Goal: Information Seeking & Learning: Check status

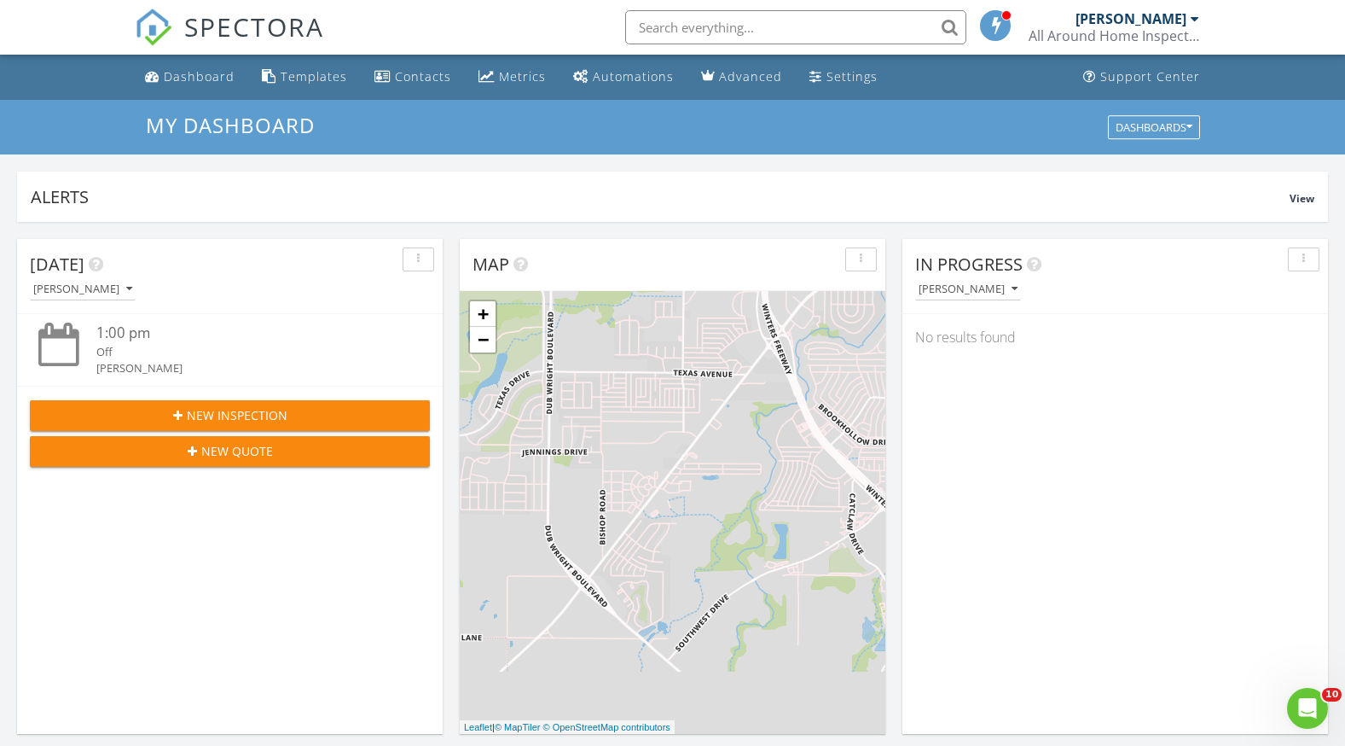
scroll to position [1579, 1372]
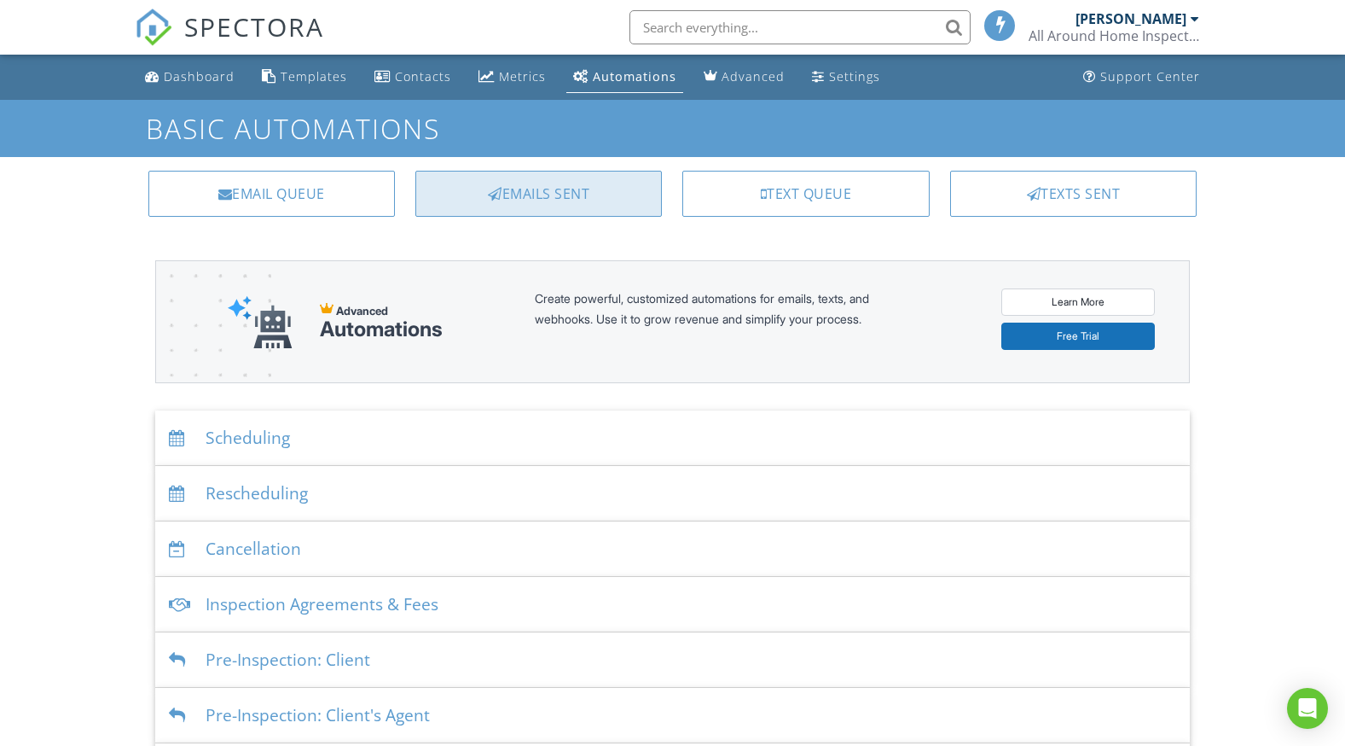
click at [535, 181] on div "Emails Sent" at bounding box center [538, 194] width 247 height 46
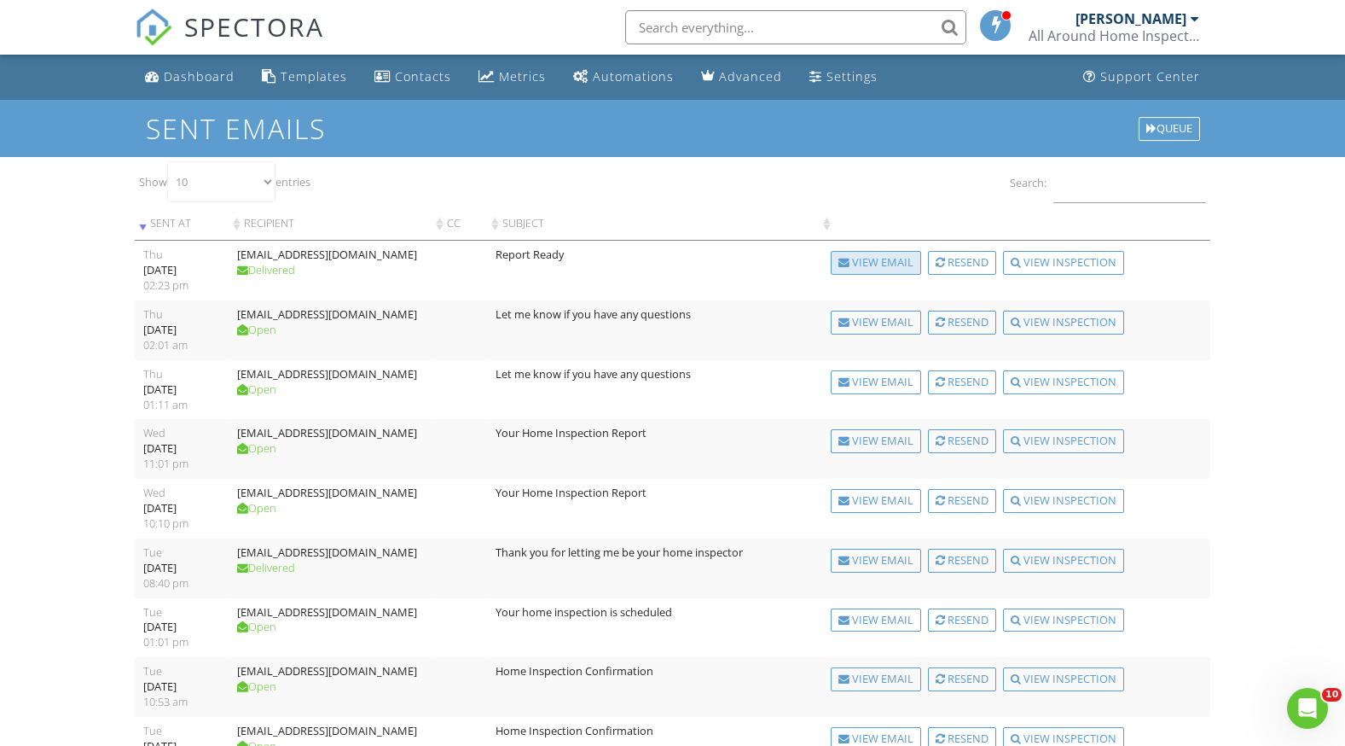
click at [873, 267] on div "View Email" at bounding box center [876, 263] width 90 height 24
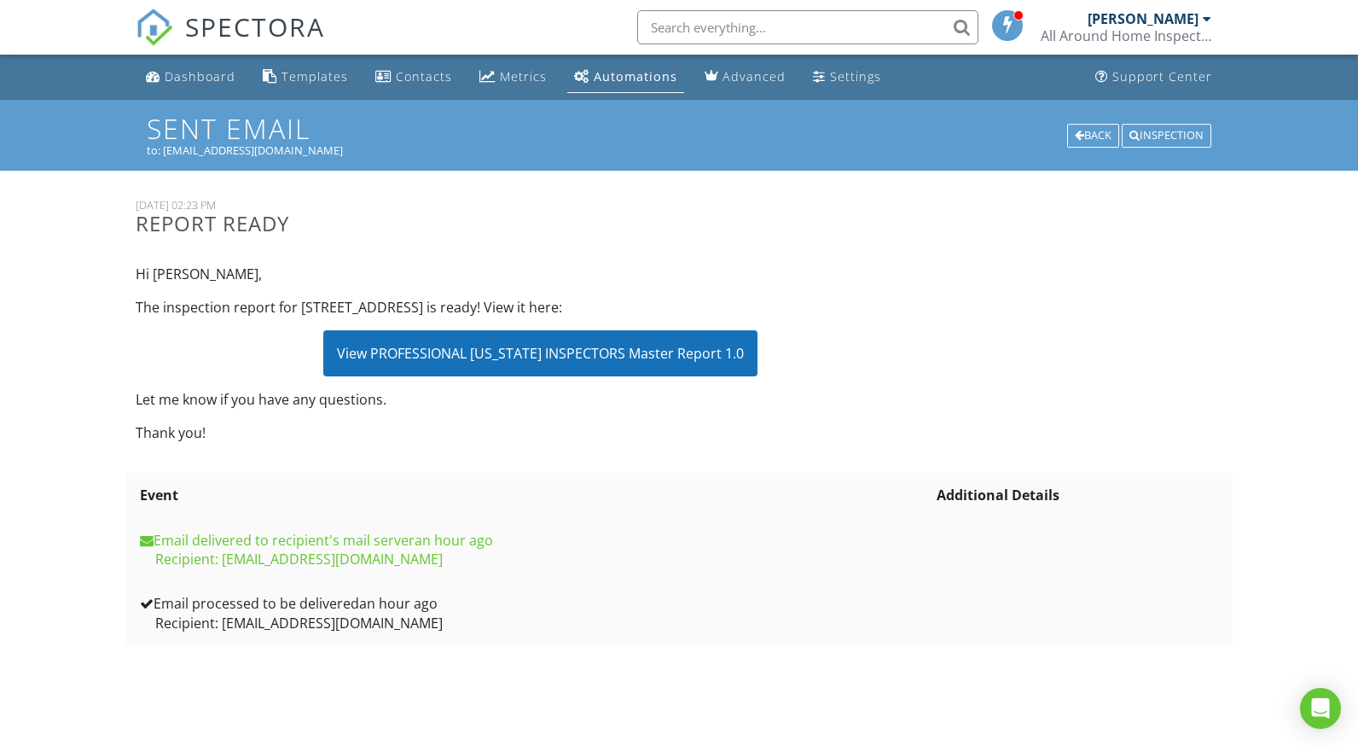
click at [548, 338] on div "View PROFESSIONAL TEXAS INSPECTORS Master Report 1.0" at bounding box center [540, 353] width 434 height 46
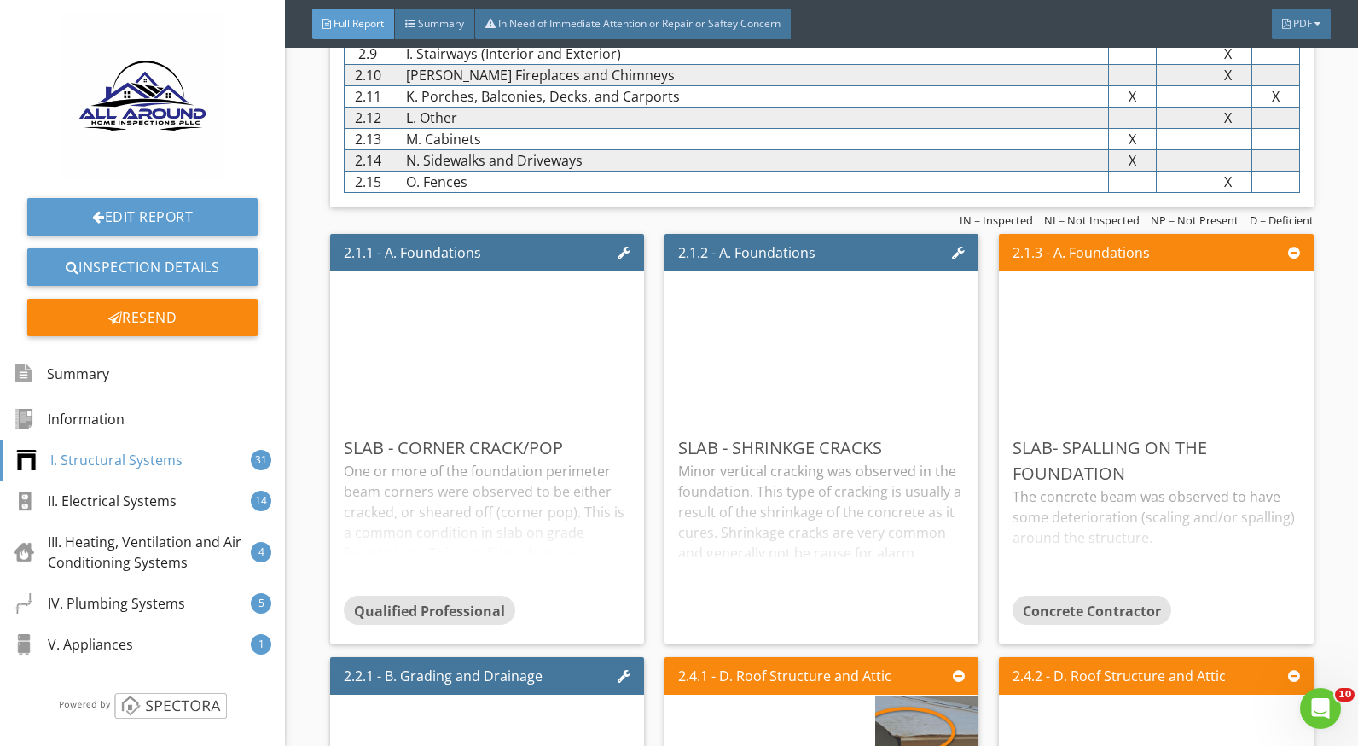
scroll to position [1706, 0]
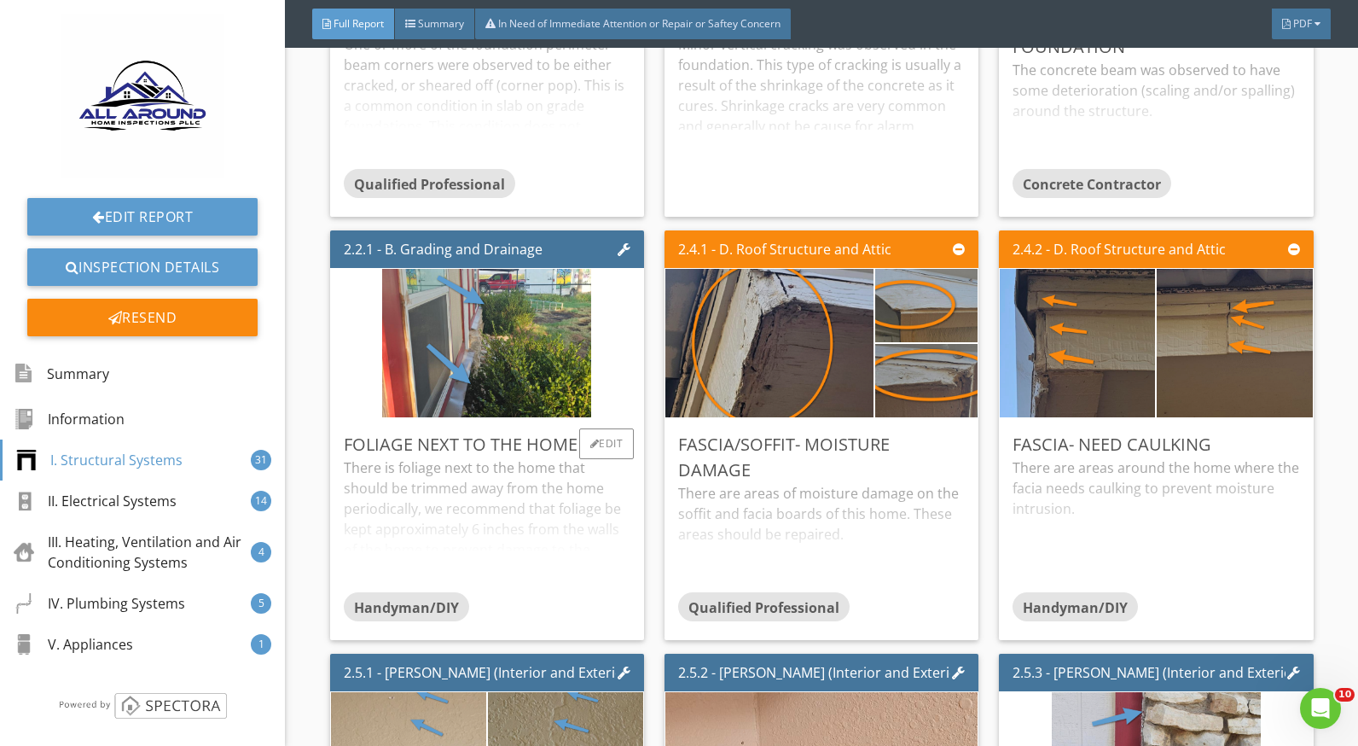
click at [475, 515] on div "There is foliage next to the home that should be trimmed away from the home per…" at bounding box center [487, 524] width 287 height 135
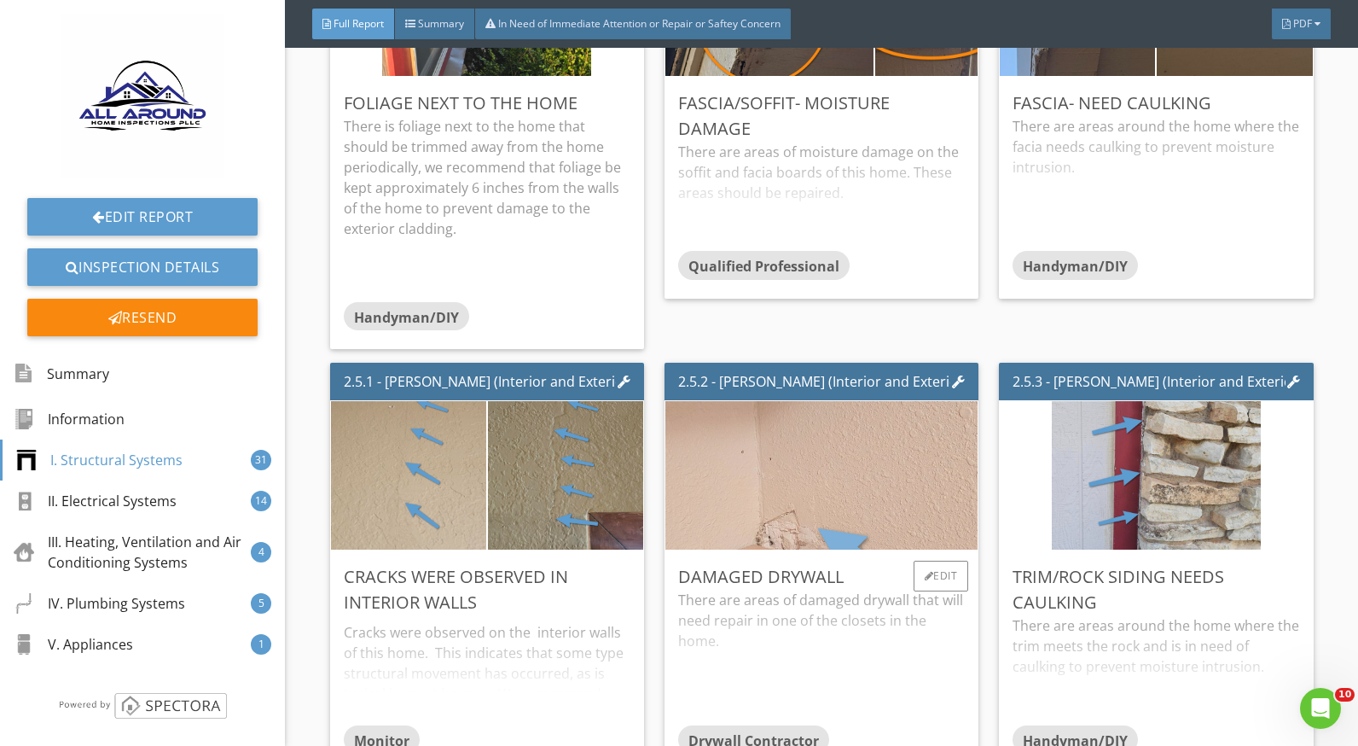
scroll to position [2218, 0]
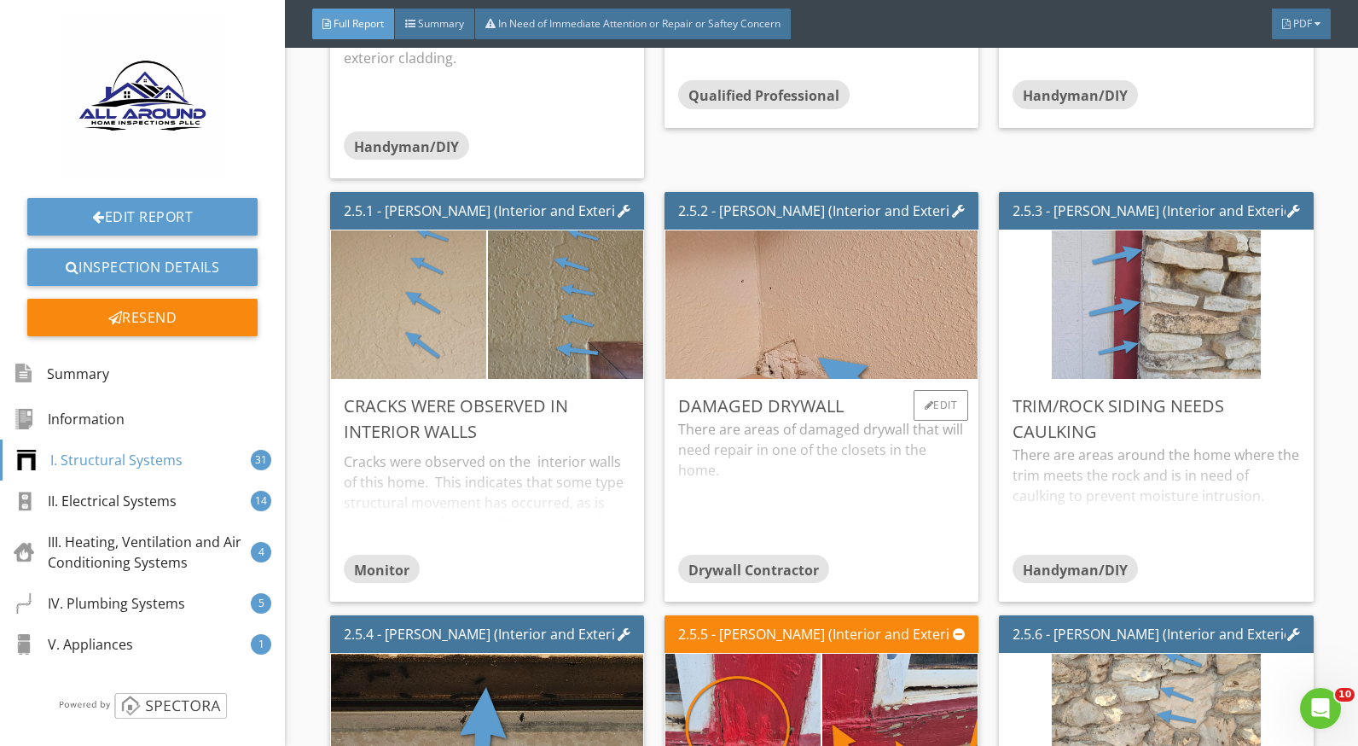
click at [779, 460] on div "There are areas of damaged drywall that will need repair in one of the closets …" at bounding box center [821, 486] width 287 height 135
click at [1108, 422] on div "Trim/rock siding needs caulking" at bounding box center [1156, 418] width 287 height 51
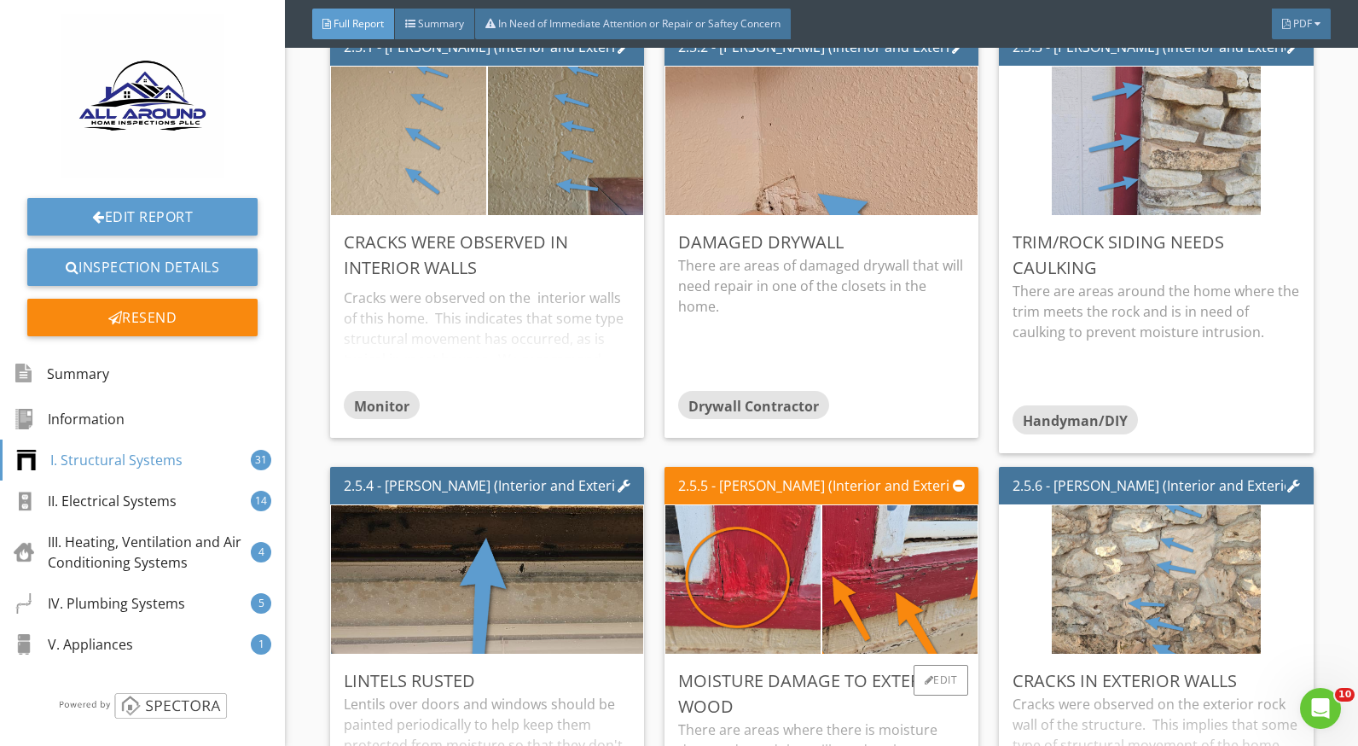
scroll to position [2730, 0]
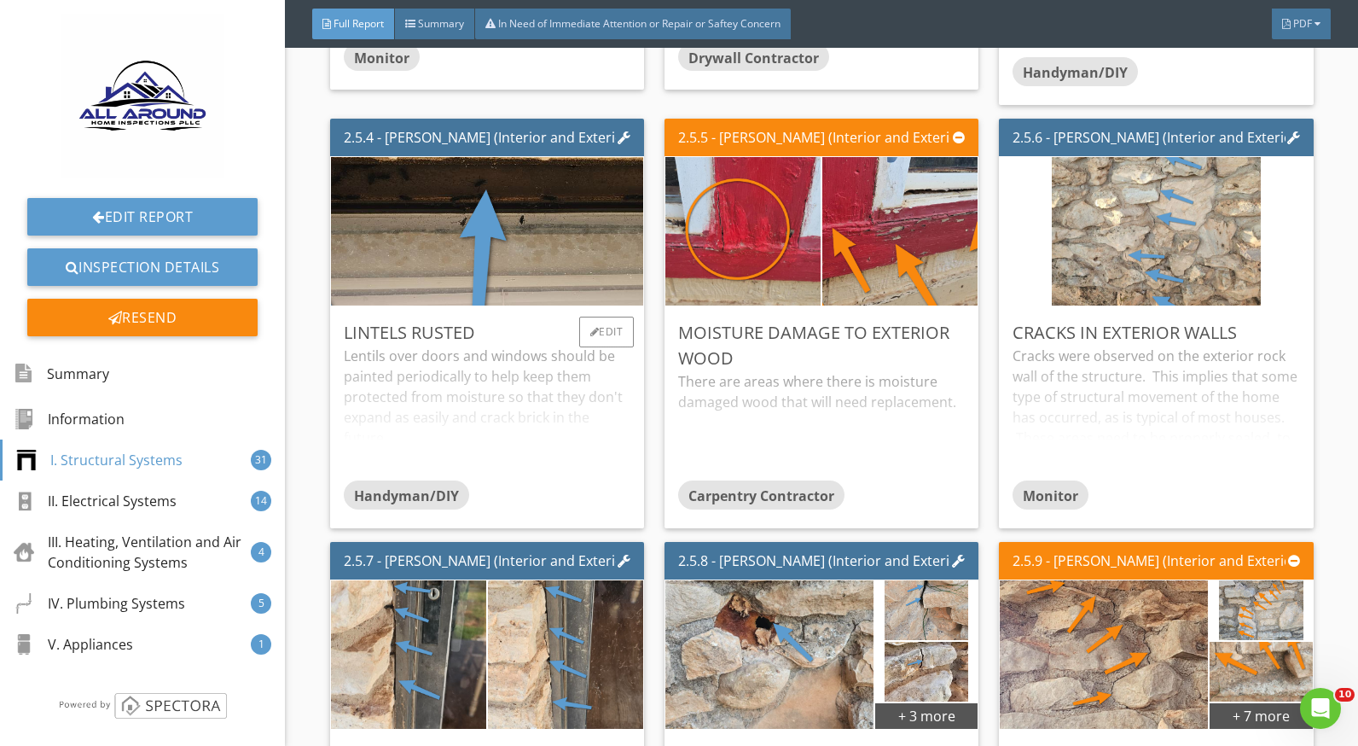
click at [534, 392] on div "Lentils over doors and windows should be painted periodically to help keep them…" at bounding box center [487, 412] width 287 height 135
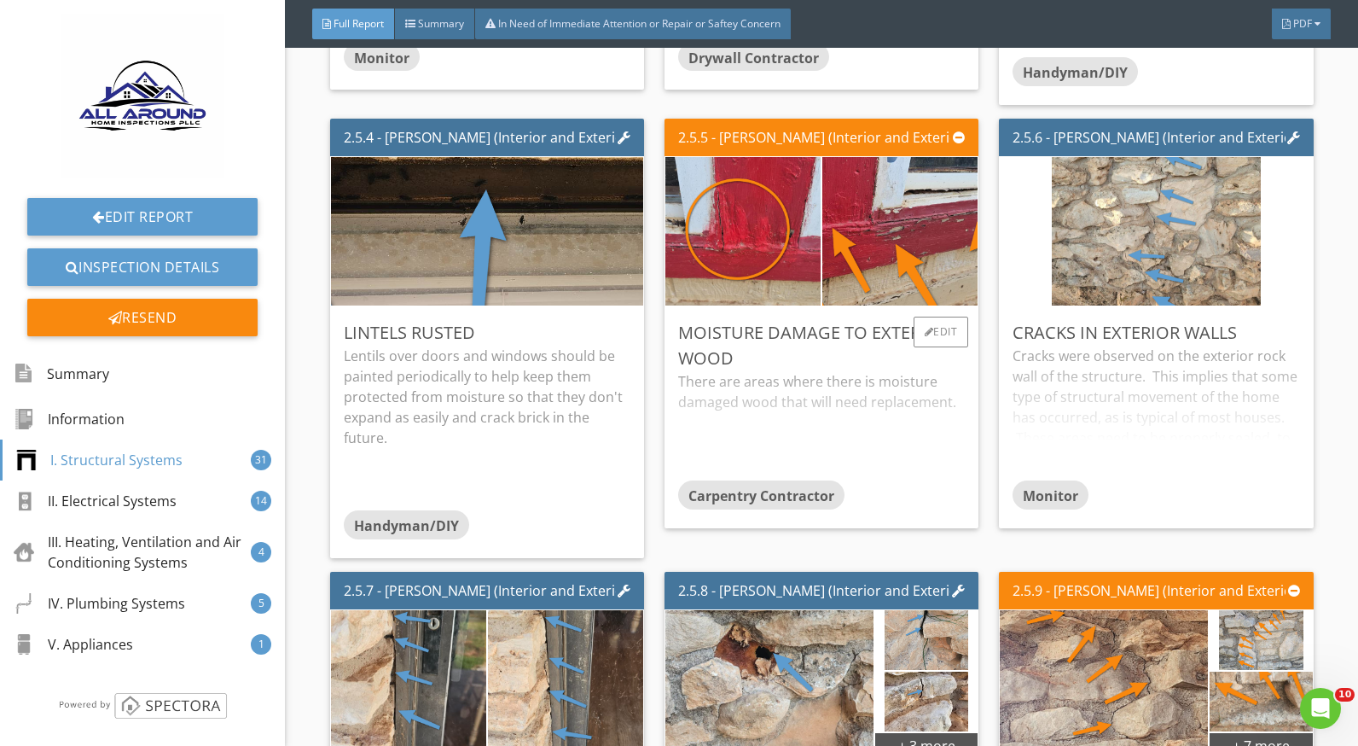
click at [761, 384] on div "There are areas where there is moisture damaged wood that will need replacement." at bounding box center [821, 425] width 287 height 109
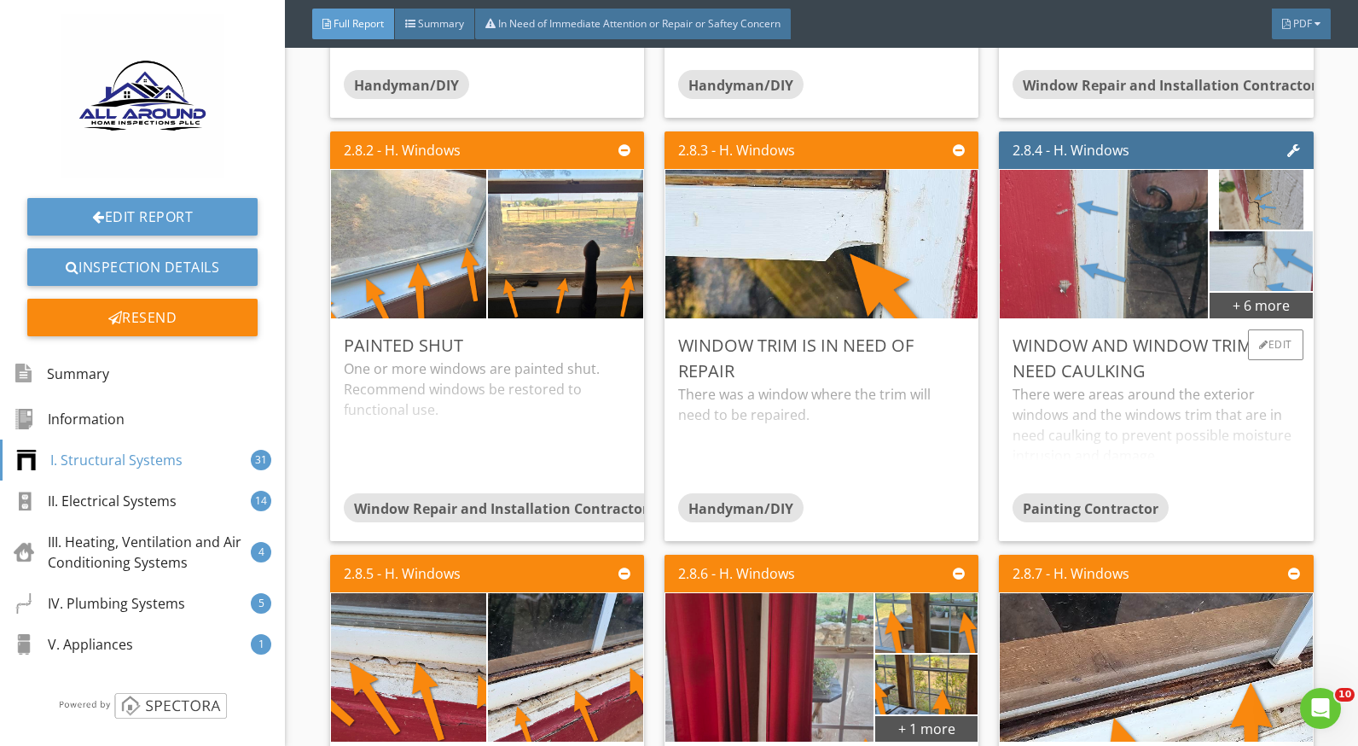
scroll to position [5203, 0]
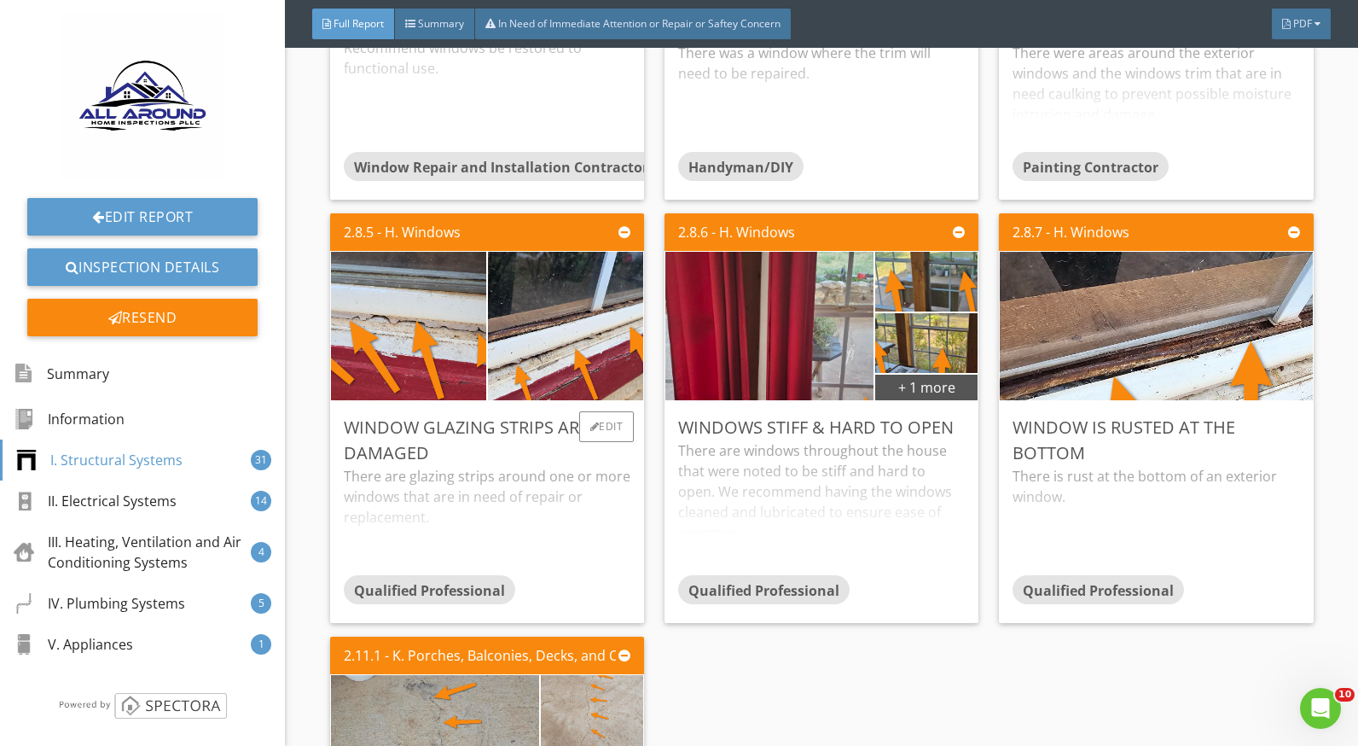
click at [456, 483] on div "There are glazing strips around one or more windows that are in need of repair …" at bounding box center [487, 520] width 287 height 109
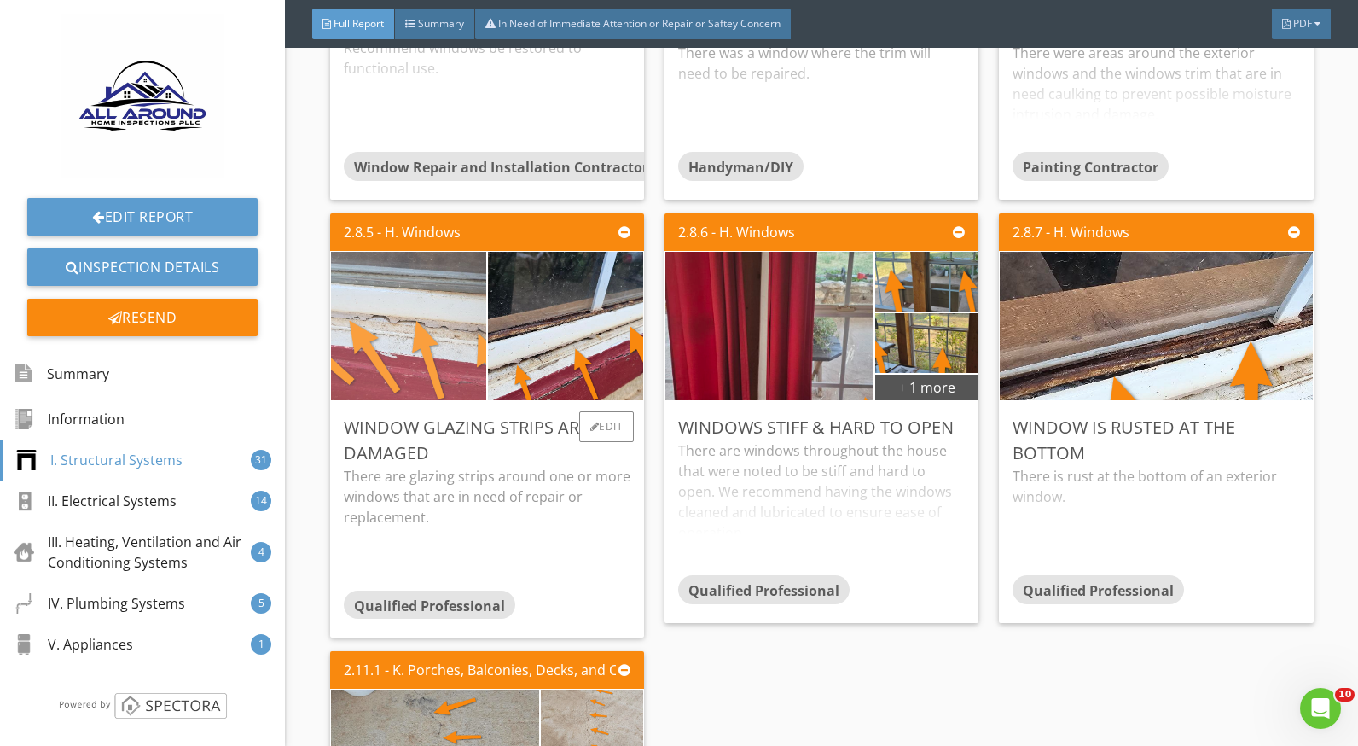
click at [422, 351] on img at bounding box center [408, 326] width 388 height 219
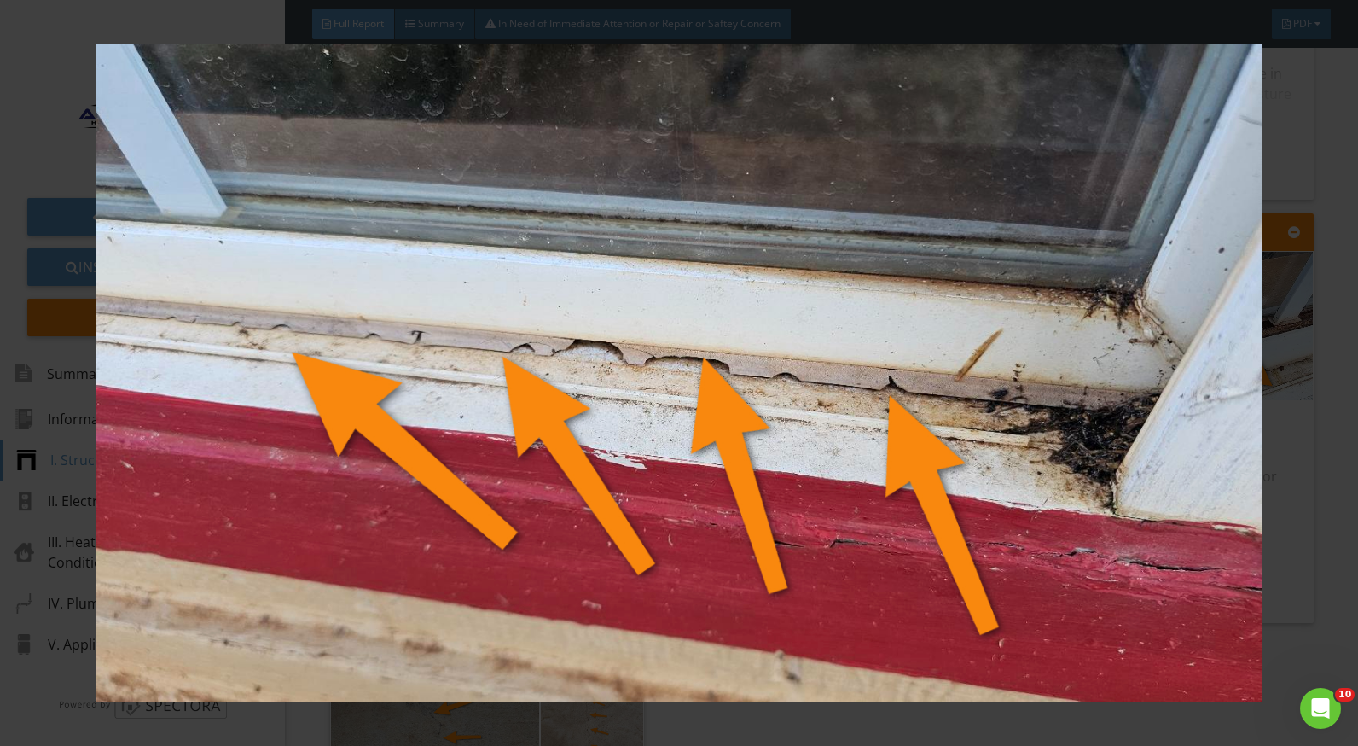
click at [1318, 429] on div at bounding box center [679, 373] width 1358 height 746
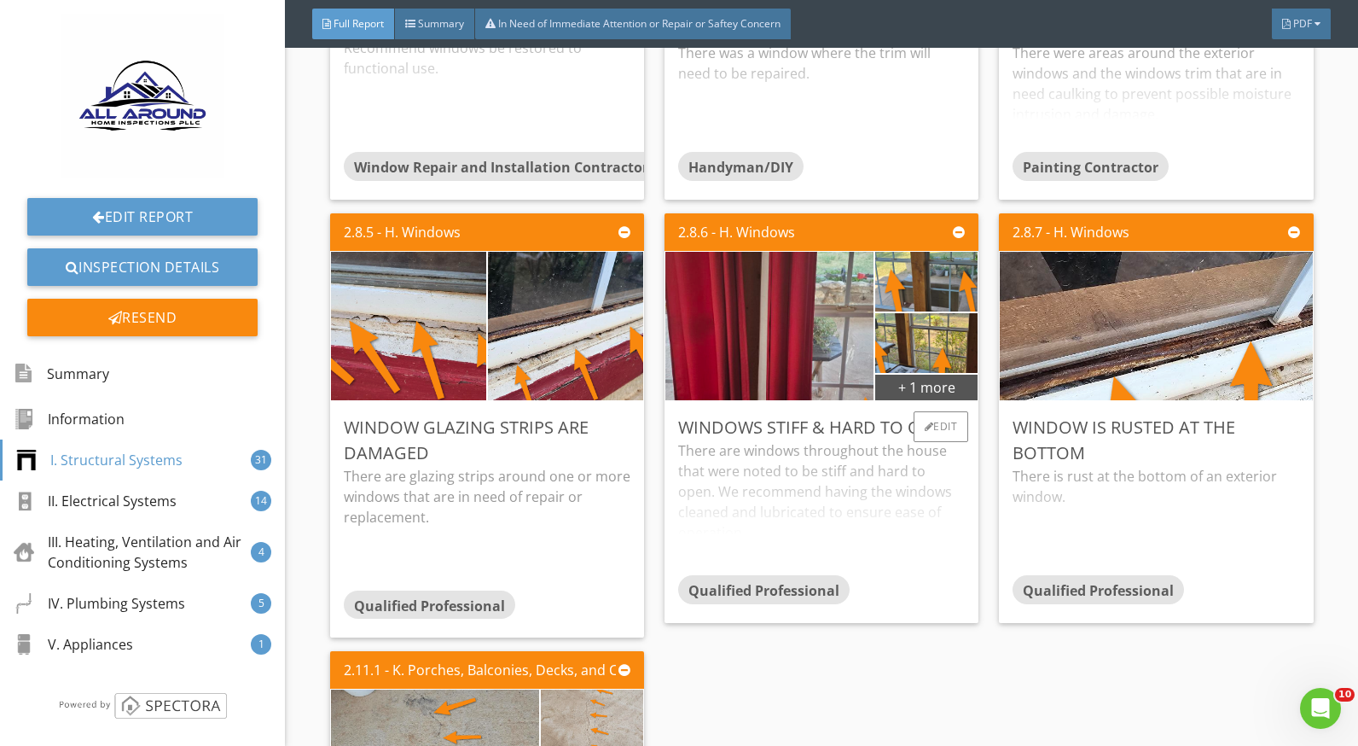
click at [843, 485] on div "There are windows throughout the house that were noted to be stiff and hard to …" at bounding box center [821, 507] width 287 height 135
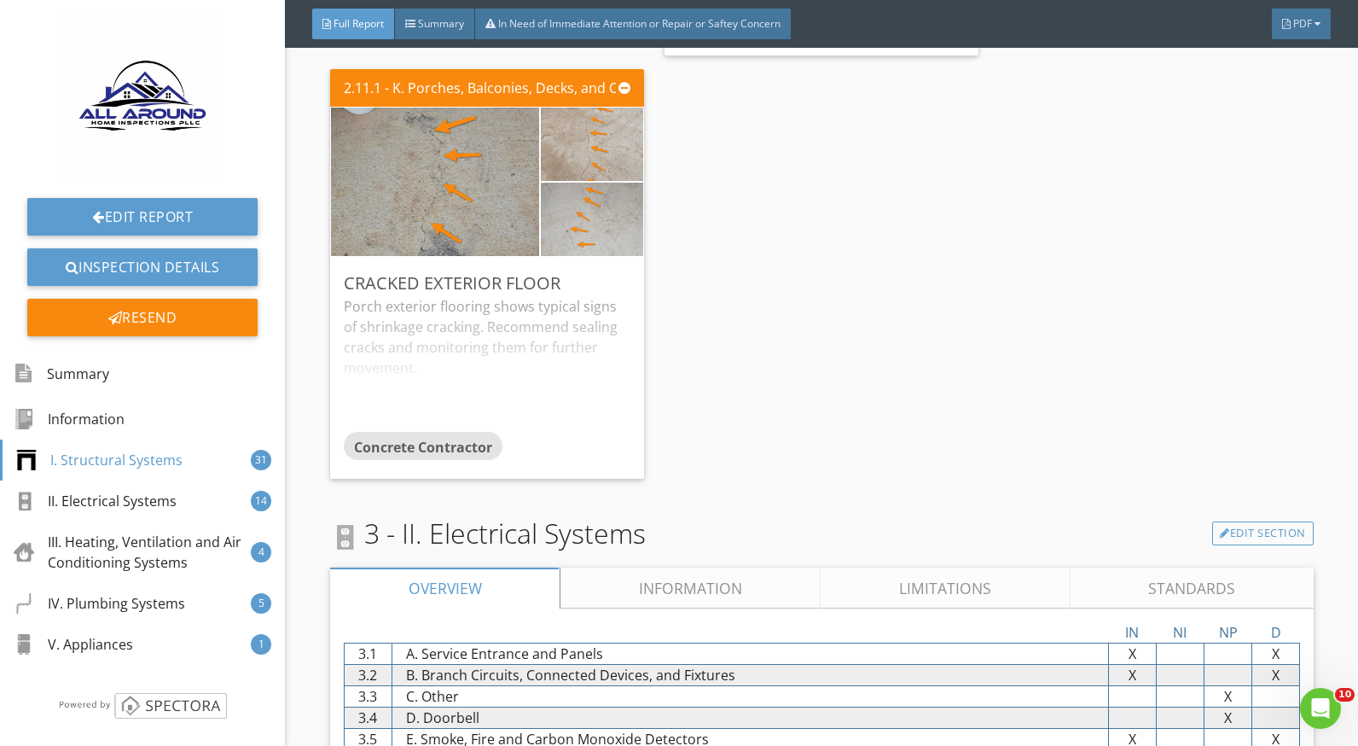
scroll to position [6483, 0]
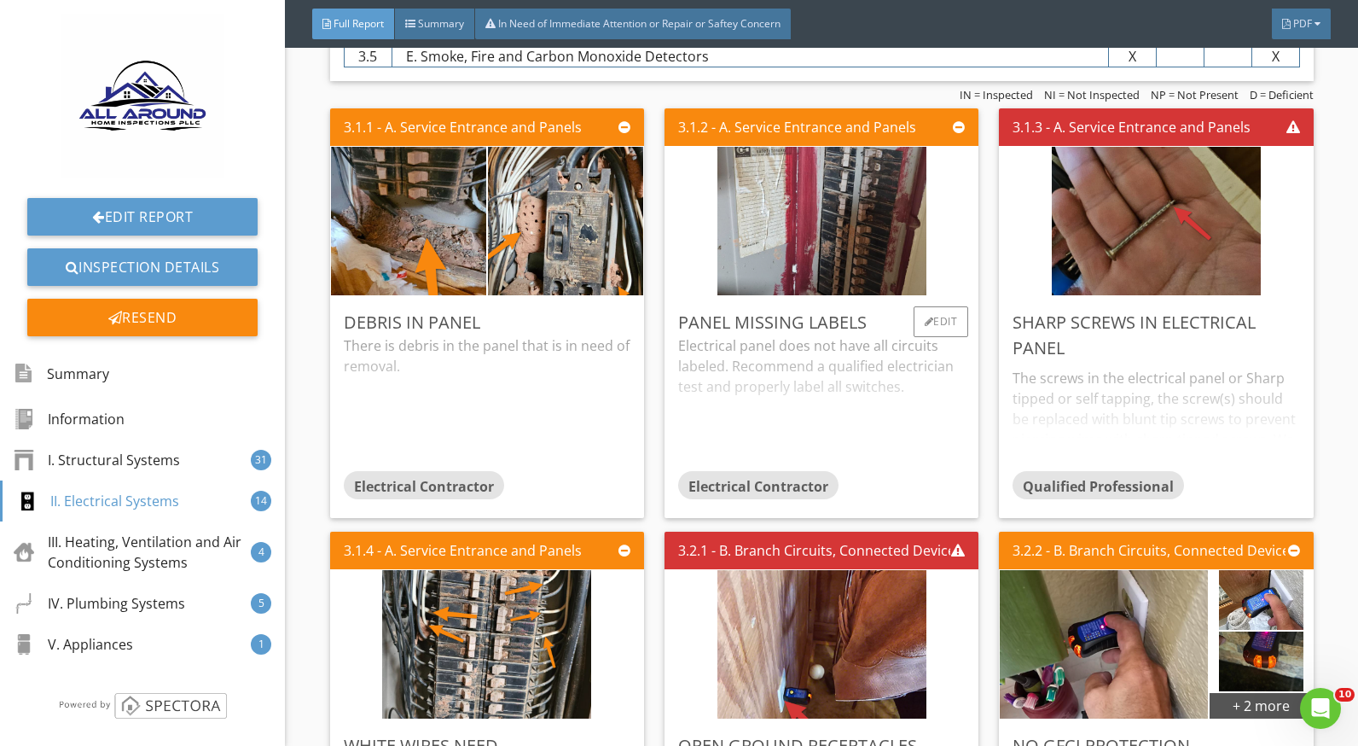
click at [767, 390] on div "Electrical panel does not have all circuits labeled. Recommend a qualified elec…" at bounding box center [821, 402] width 287 height 135
click at [1127, 374] on div "The screws in the electrical panel or Sharp tipped or self tapping, the screw(s…" at bounding box center [1156, 415] width 287 height 109
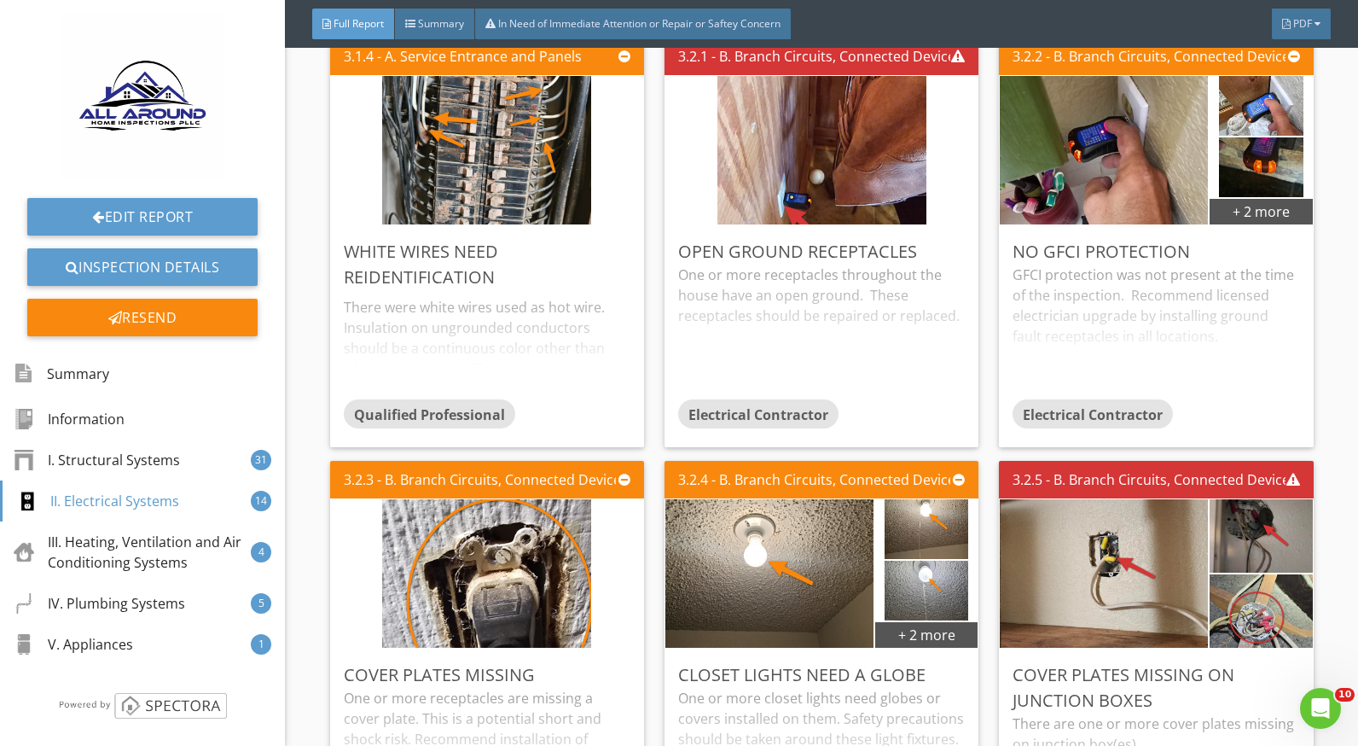
scroll to position [7080, 0]
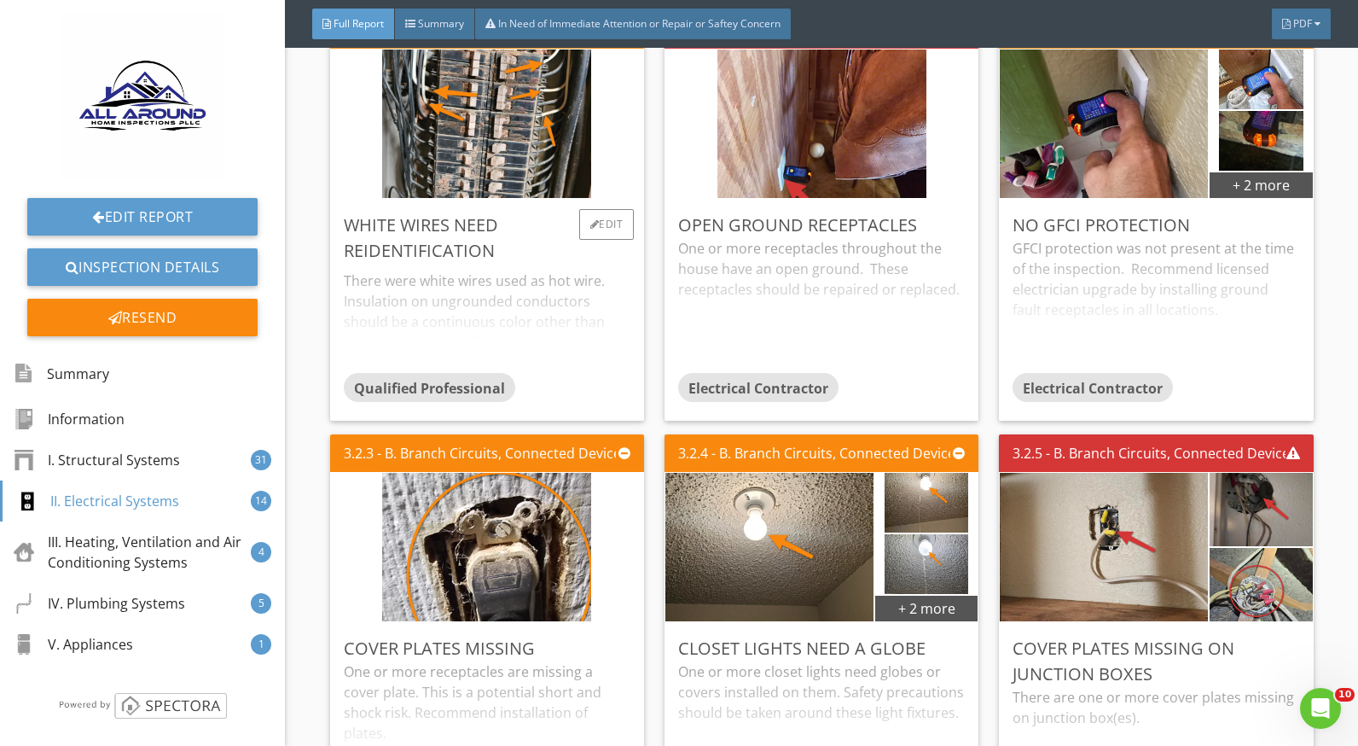
click at [513, 314] on div "There were white wires used as hot wire. Insulation on ungrounded conductors sh…" at bounding box center [487, 318] width 287 height 109
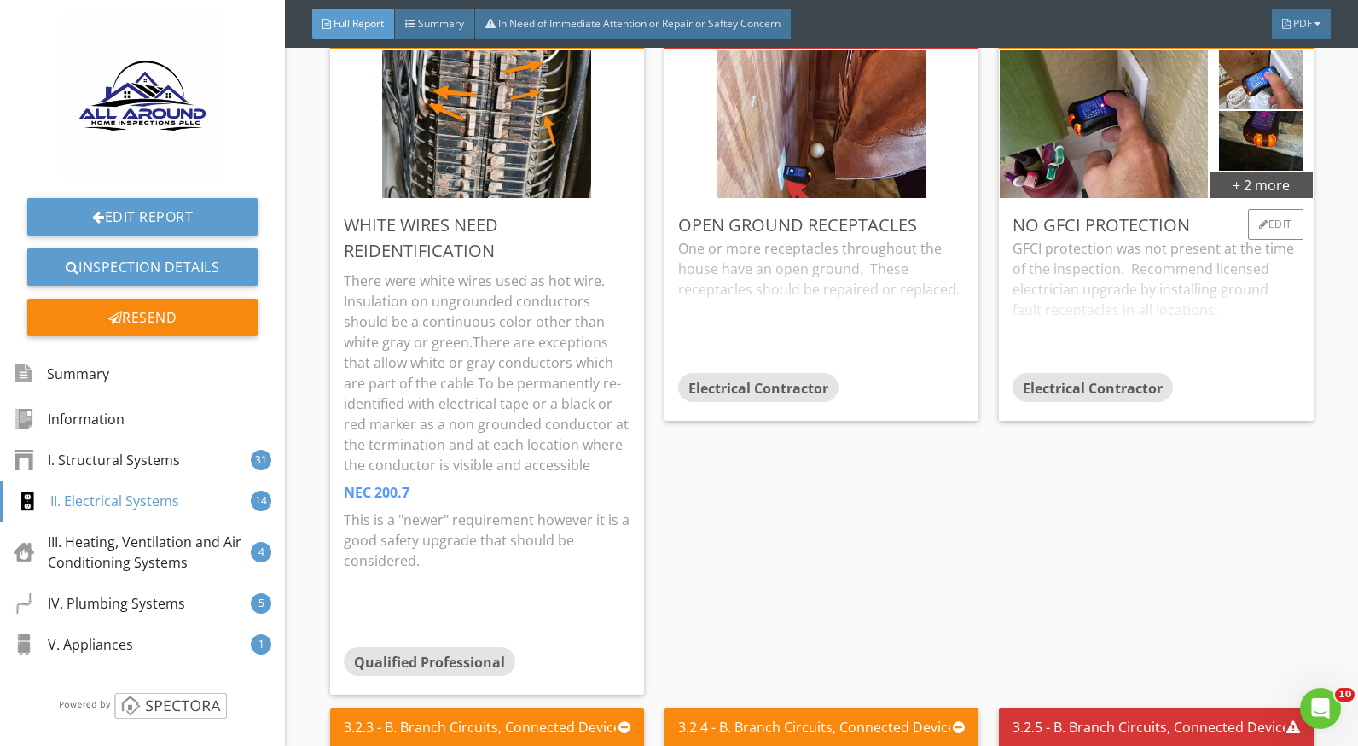
click at [1126, 258] on div "GFCI protection was not present at the time of the inspection. Recommend licens…" at bounding box center [1156, 305] width 287 height 135
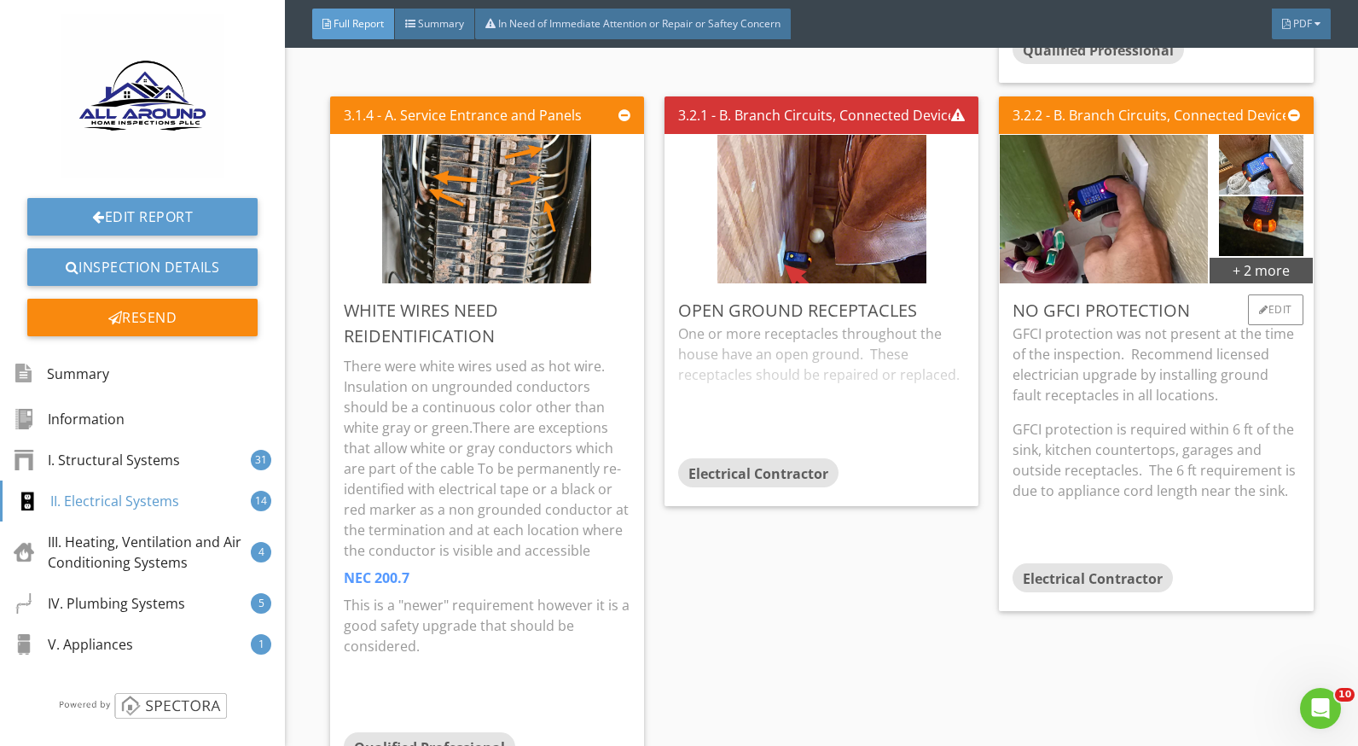
scroll to position [7592, 0]
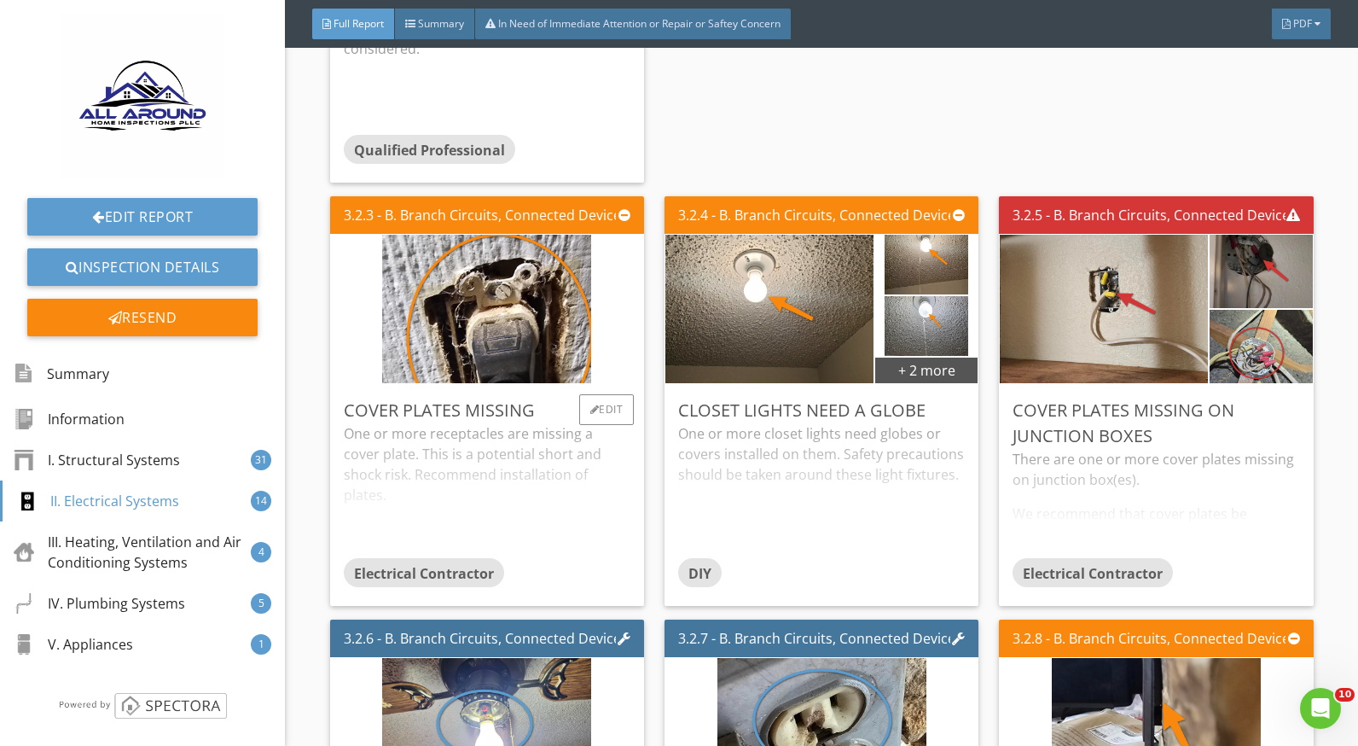
click at [561, 457] on div "One or more receptacles are missing a cover plate. This is a potential short an…" at bounding box center [487, 490] width 287 height 135
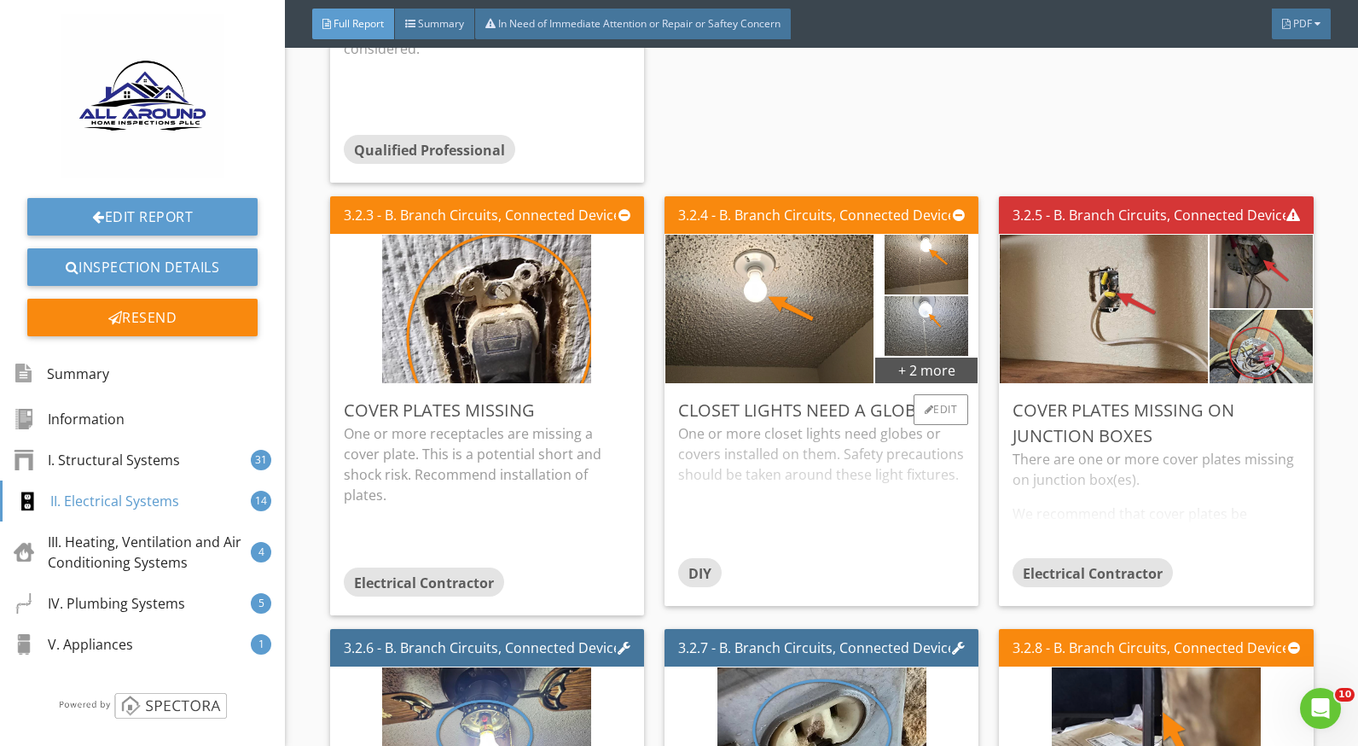
click at [711, 450] on div "One or more closet lights need globes or covers installed on them. Safety preca…" at bounding box center [821, 490] width 287 height 135
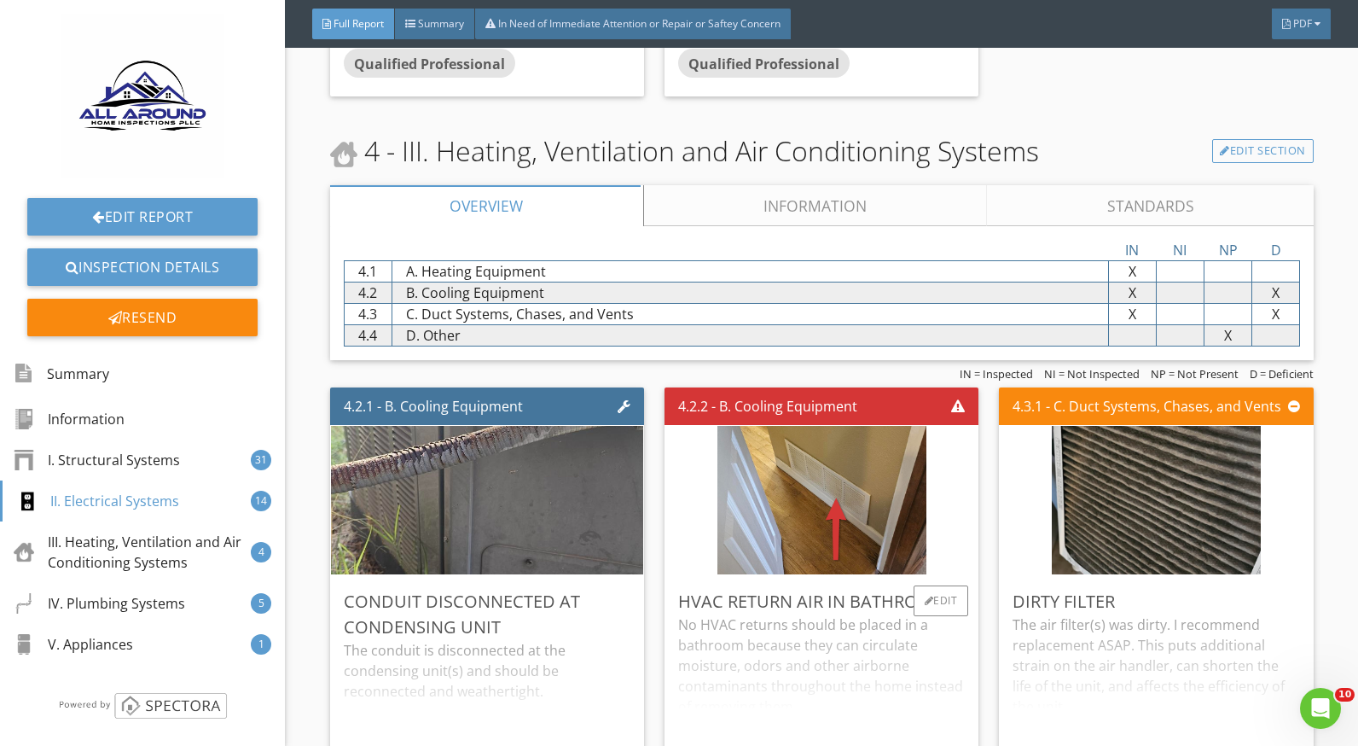
scroll to position [9298, 0]
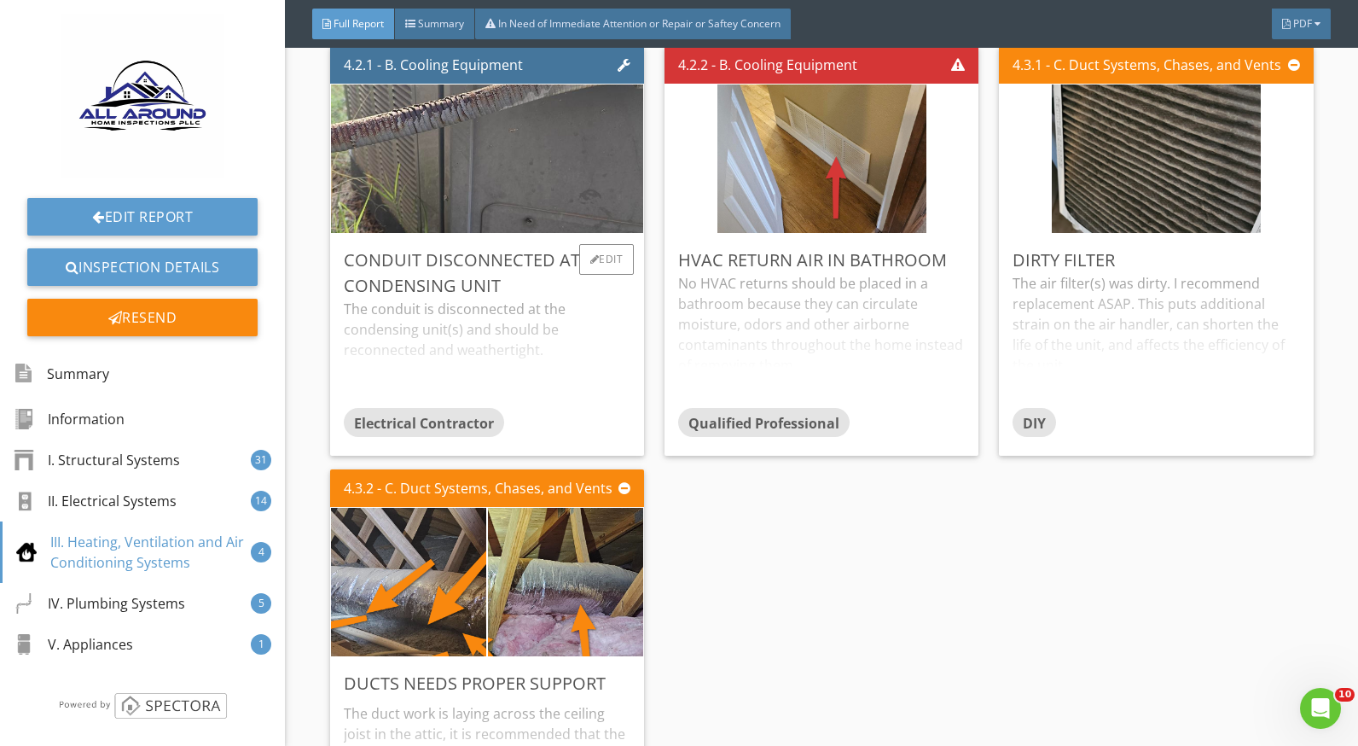
click at [449, 356] on div "The conduit is disconnected at the condensing unit(s) and should be reconnected…" at bounding box center [487, 353] width 287 height 109
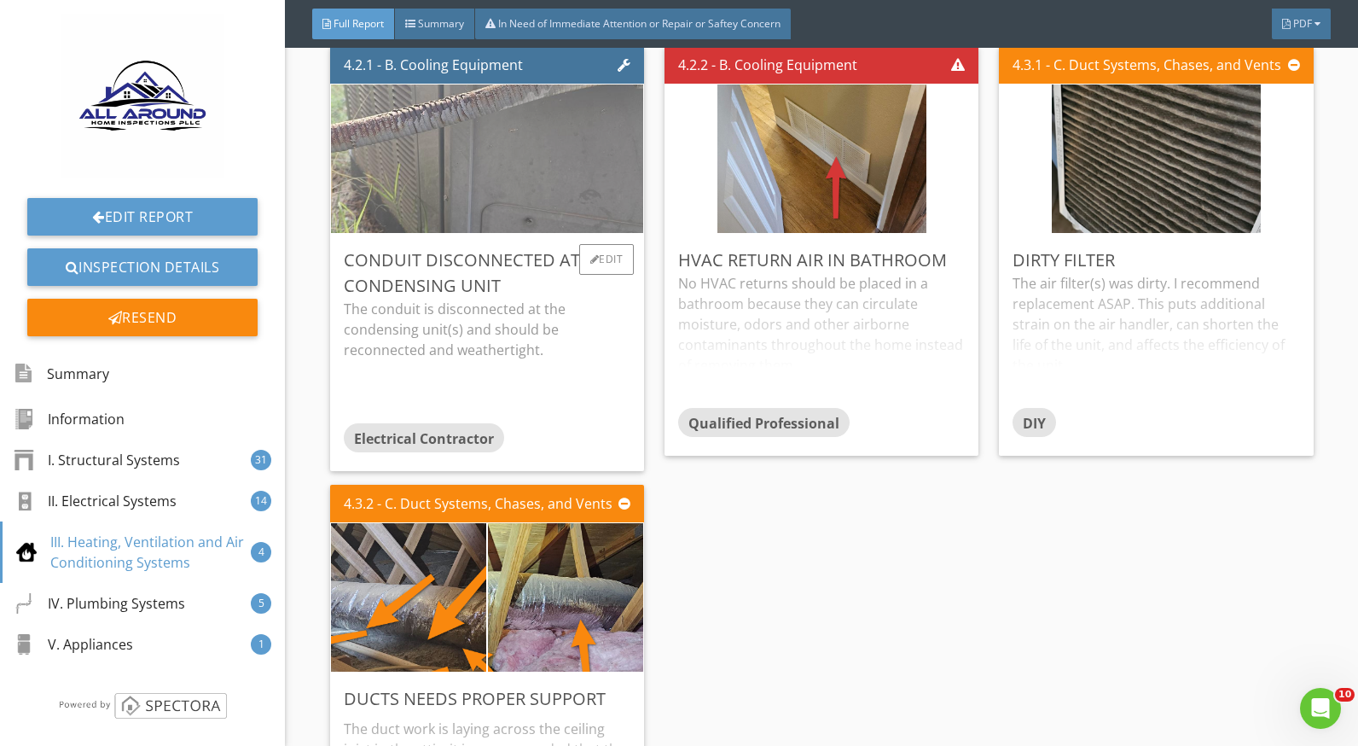
click at [450, 198] on img at bounding box center [486, 159] width 659 height 371
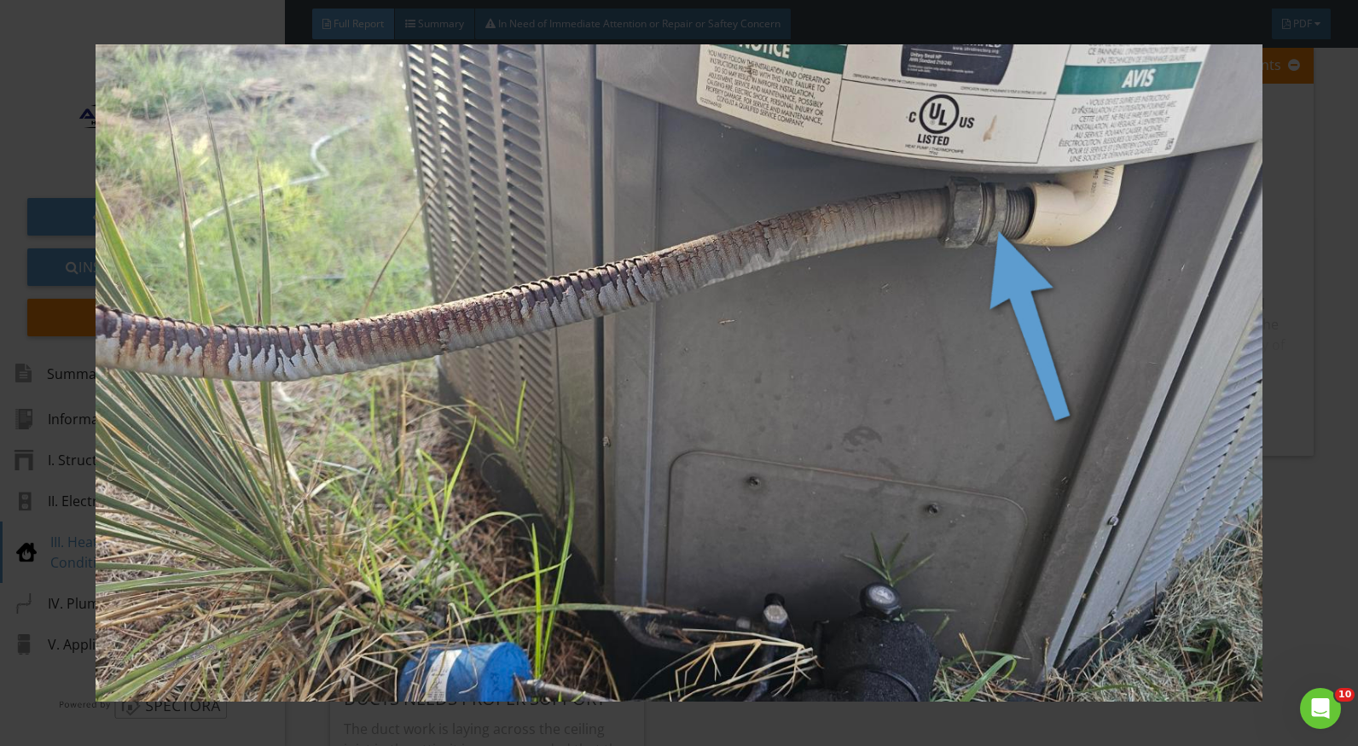
click at [1318, 374] on div at bounding box center [679, 373] width 1358 height 746
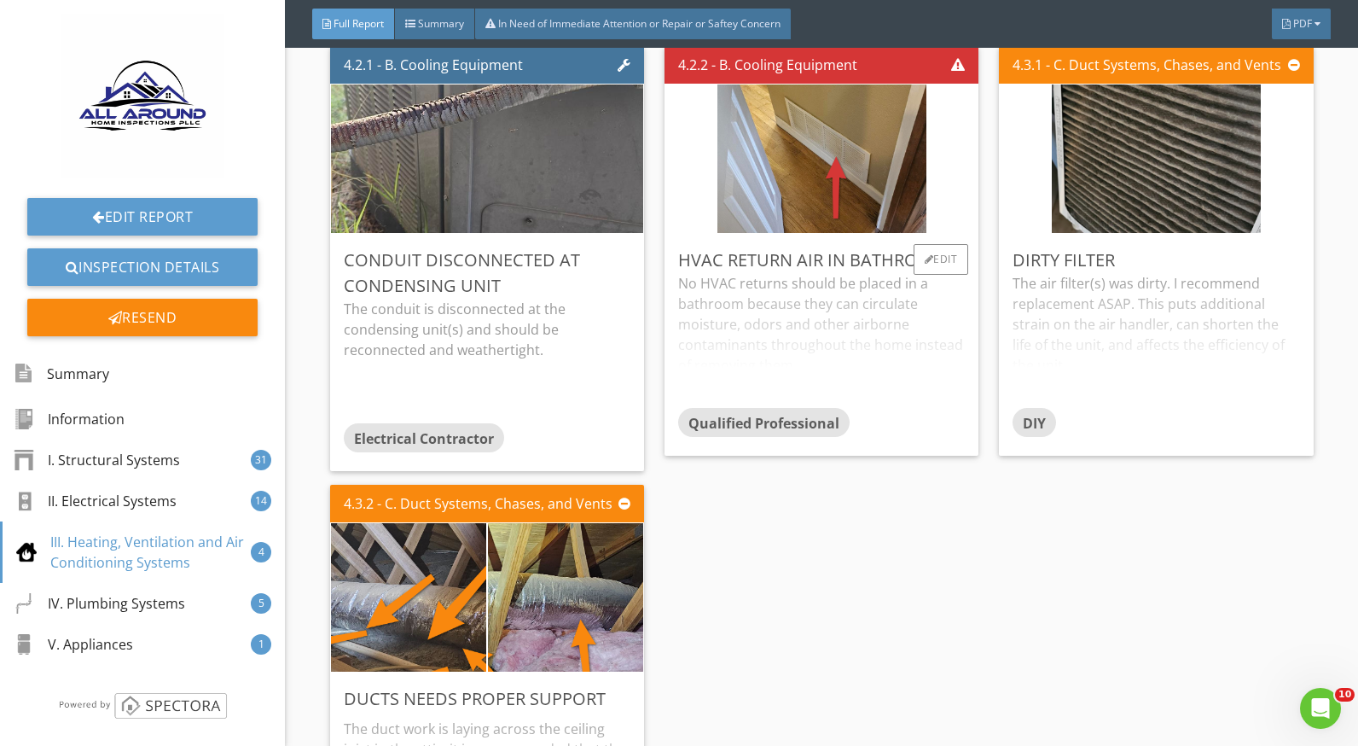
click at [769, 299] on div "No HVAC returns should be placed in a bathroom because they can circulate moist…" at bounding box center [821, 340] width 287 height 135
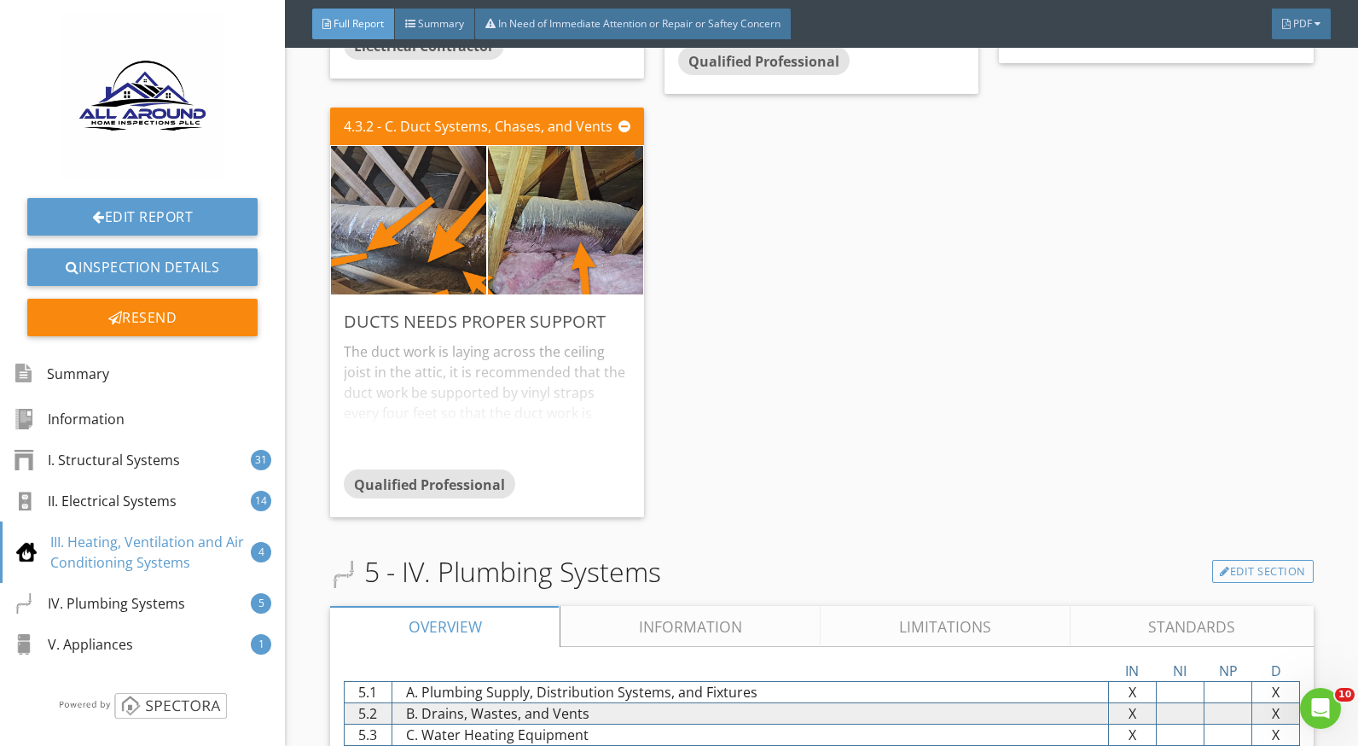
scroll to position [9810, 0]
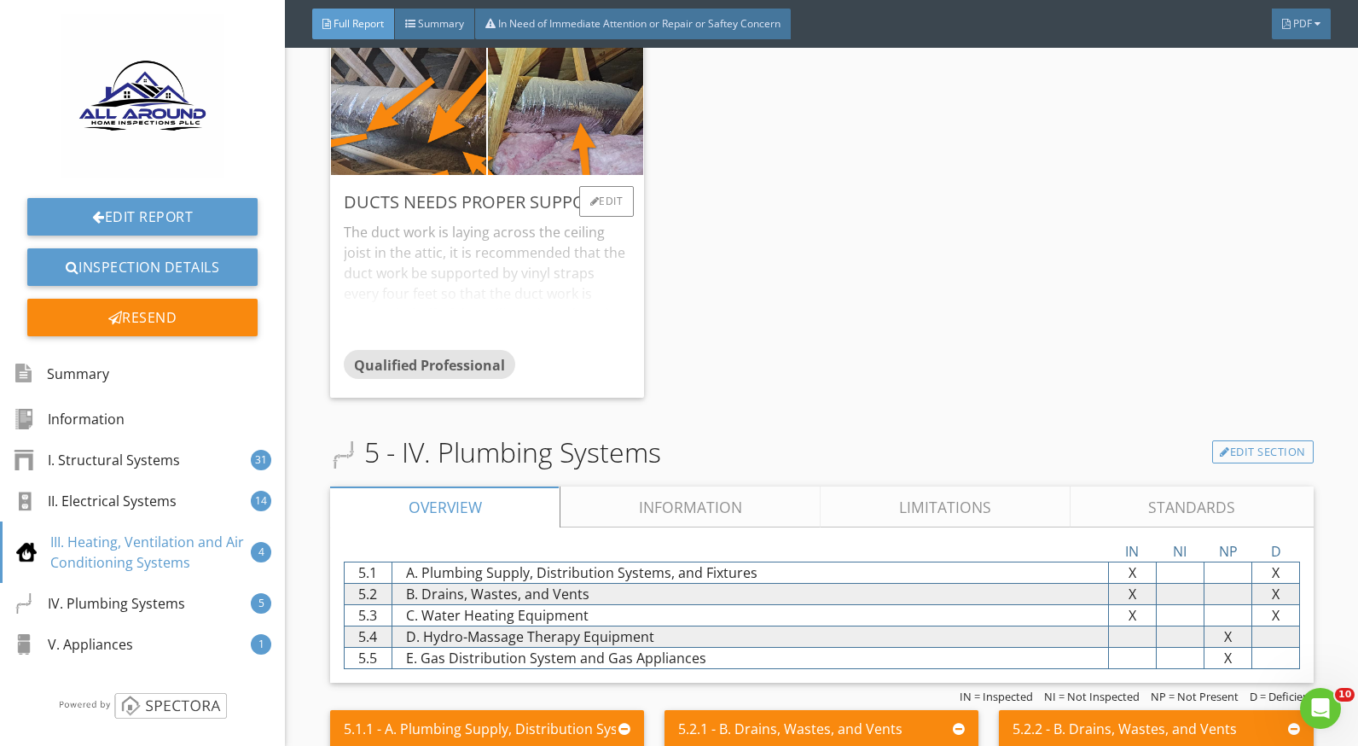
click at [560, 273] on div "The duct work is laying across the ceiling joist in the attic, it is recommende…" at bounding box center [487, 282] width 287 height 135
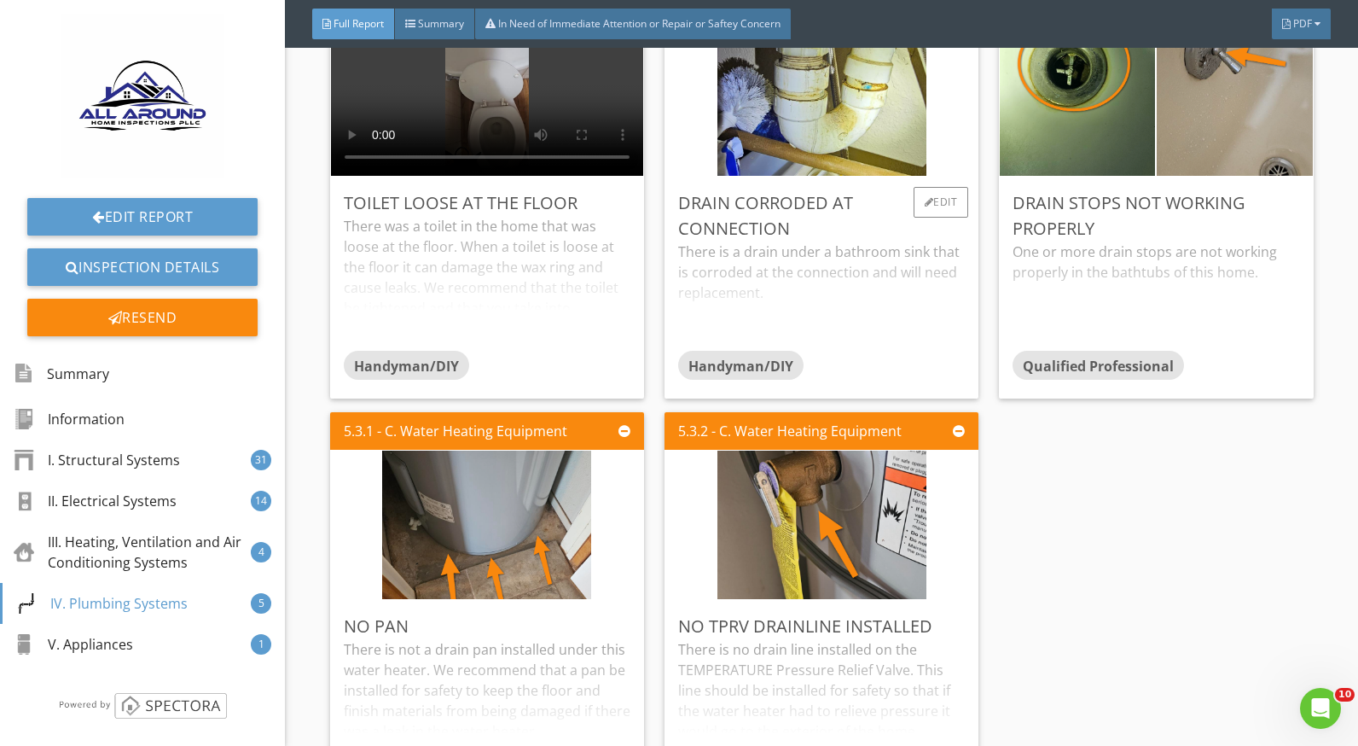
click at [745, 247] on div "There is a drain under a bathroom sink that is corroded at the connection and w…" at bounding box center [821, 295] width 287 height 109
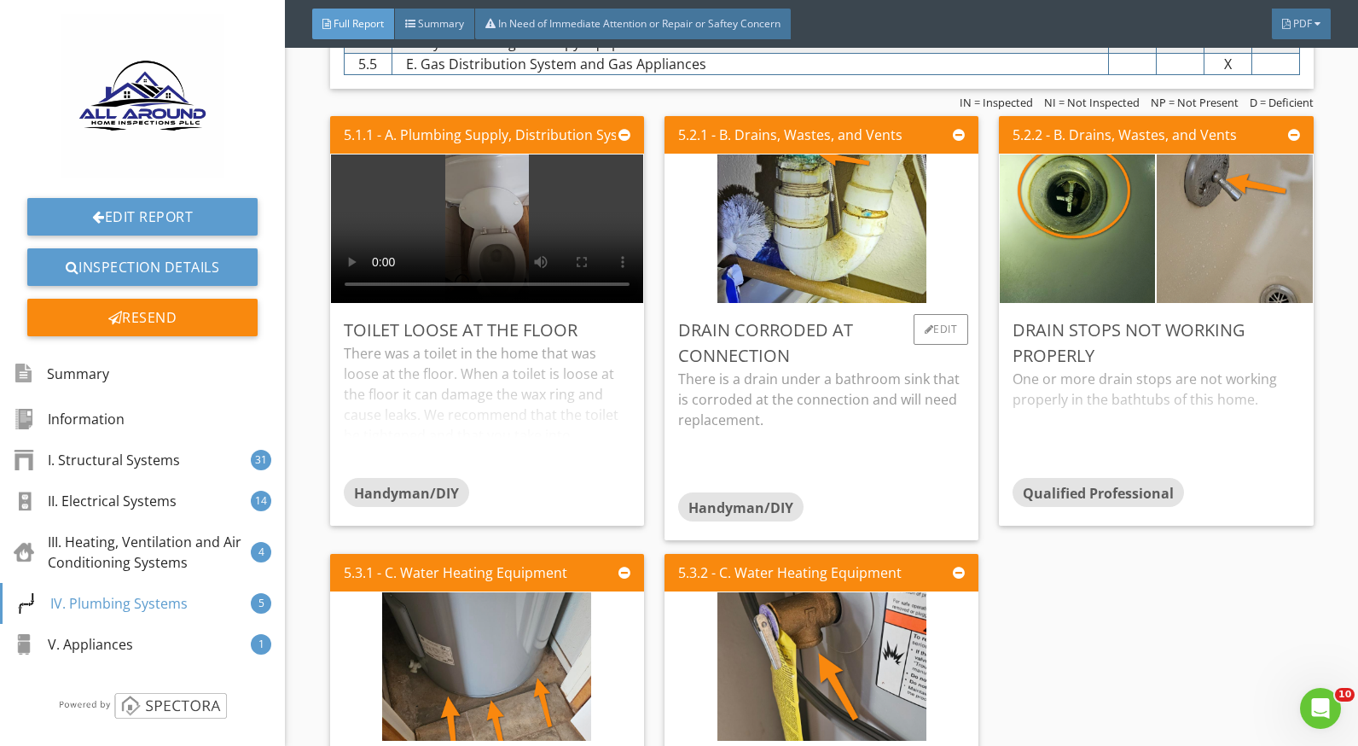
scroll to position [10407, 0]
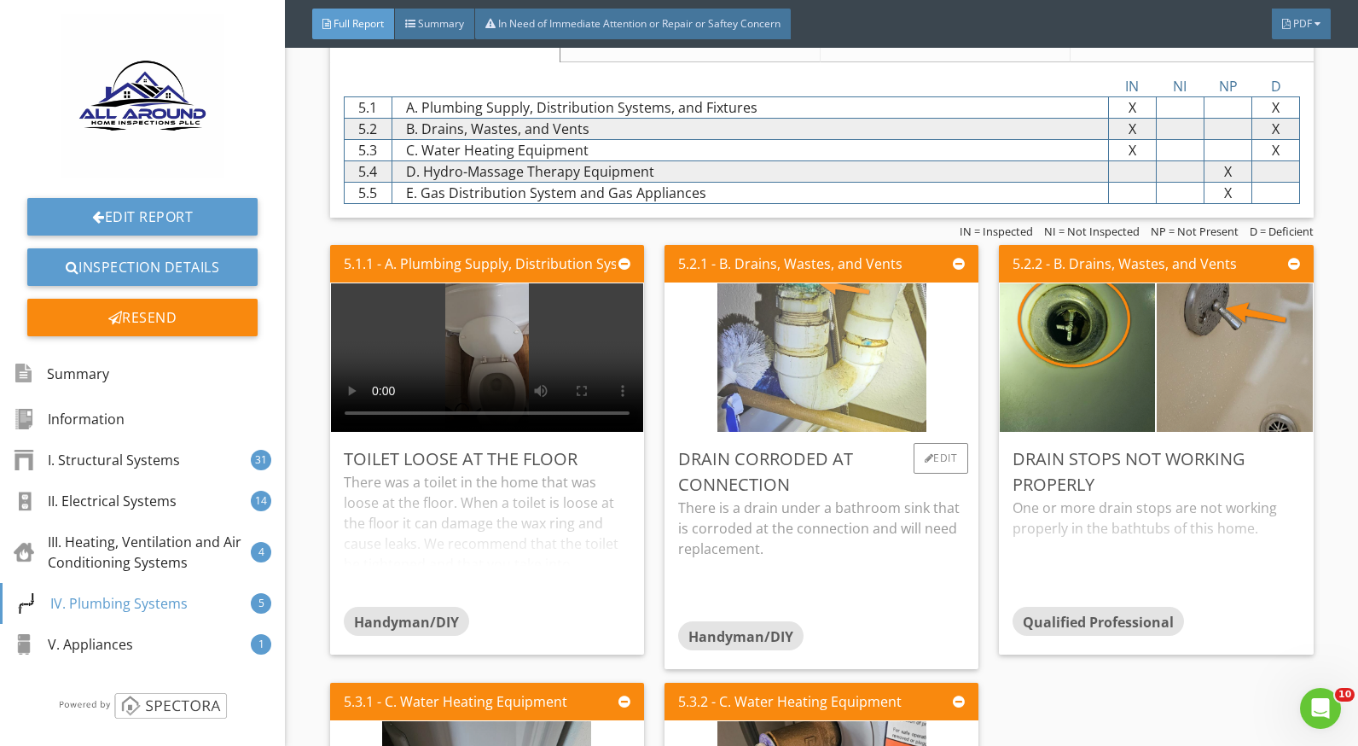
click at [826, 295] on img at bounding box center [821, 356] width 209 height 371
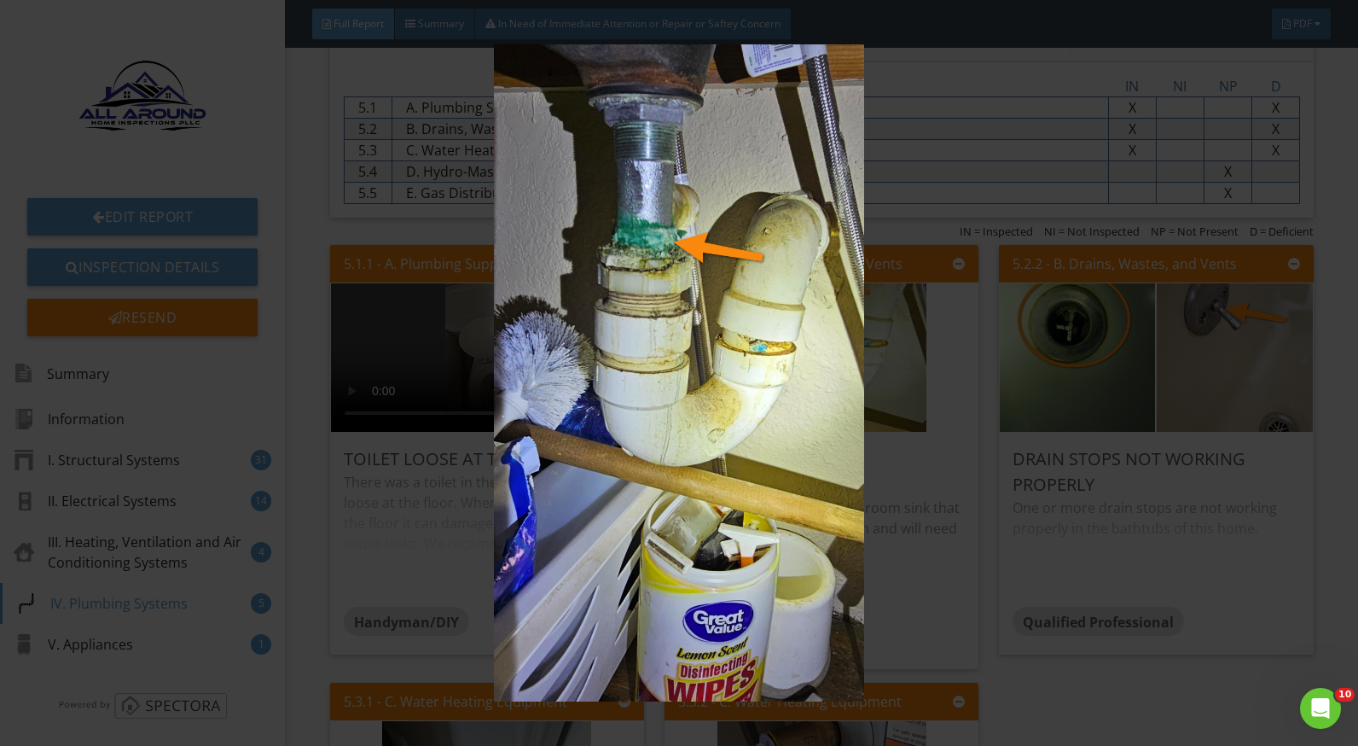
click at [960, 469] on img at bounding box center [679, 372] width 1239 height 657
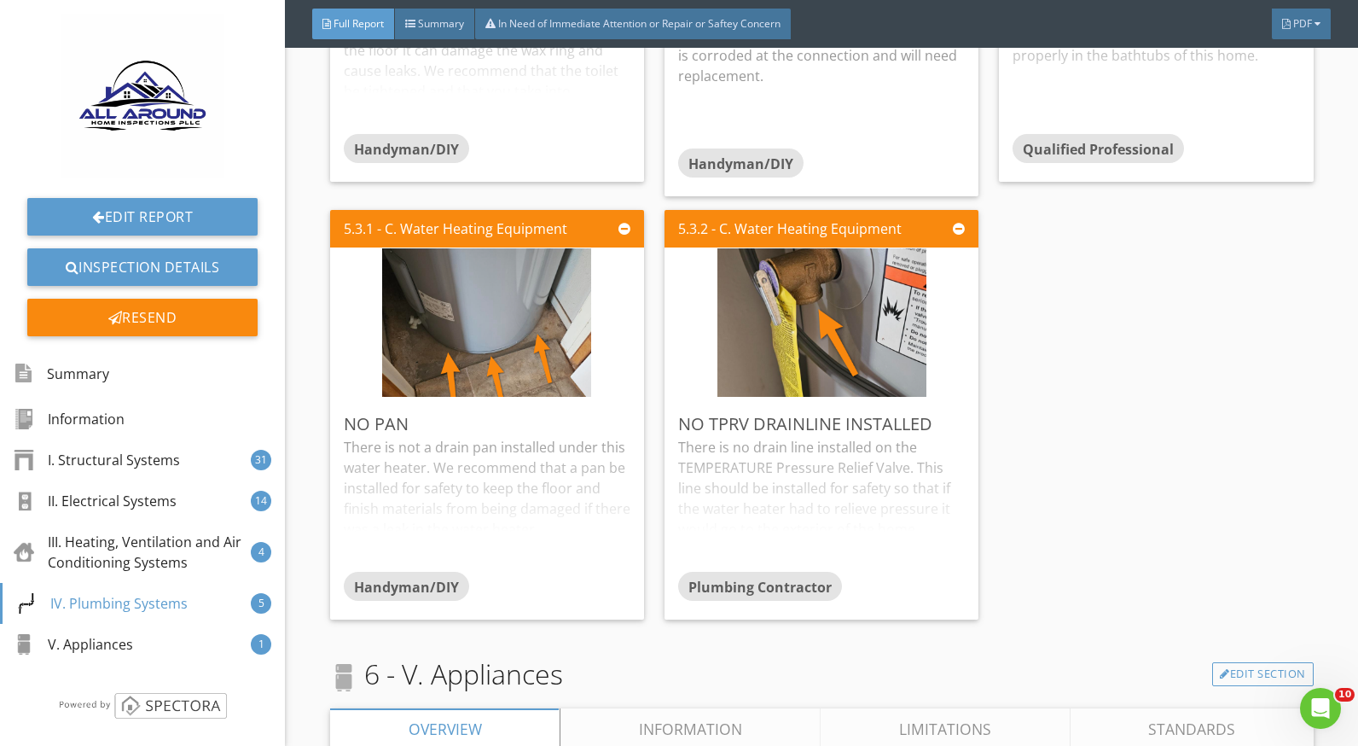
scroll to position [11089, 0]
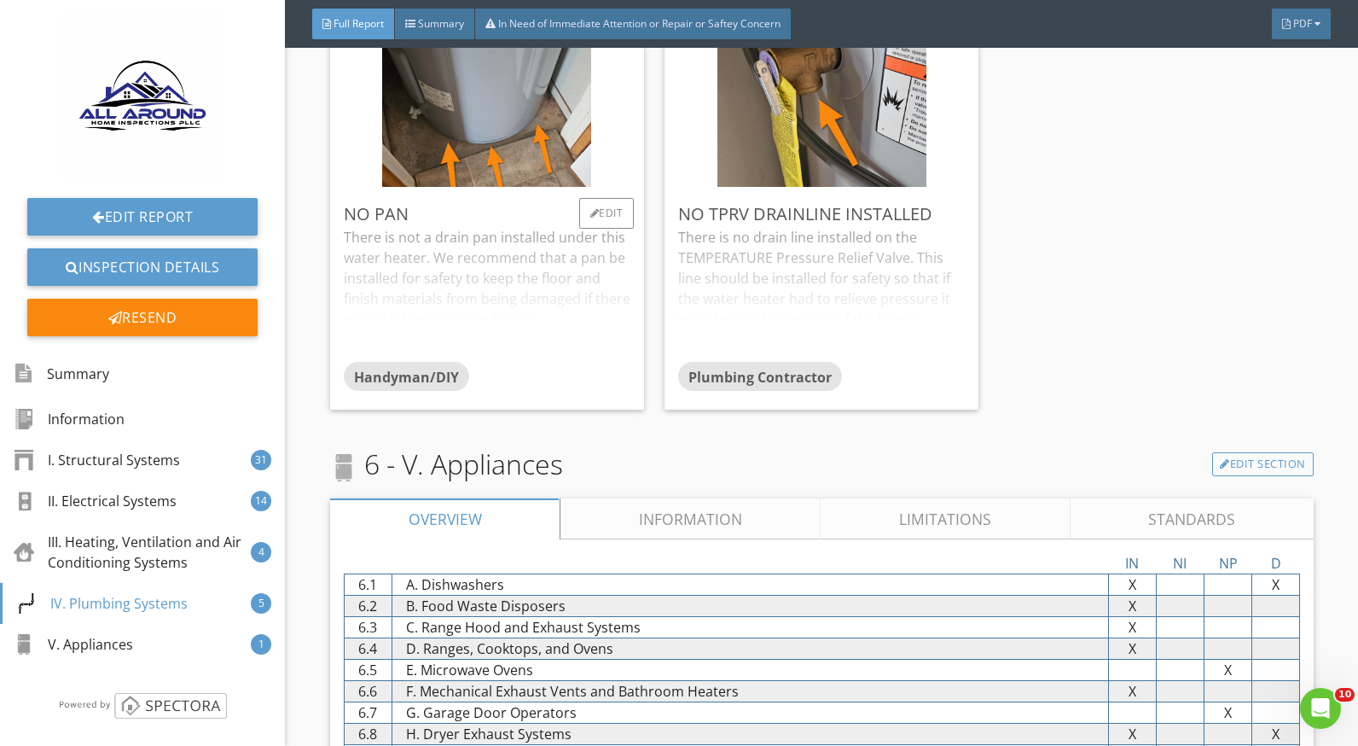
click at [530, 267] on div "There is not a drain pan installed under this water heater. We recommend that a…" at bounding box center [487, 294] width 287 height 135
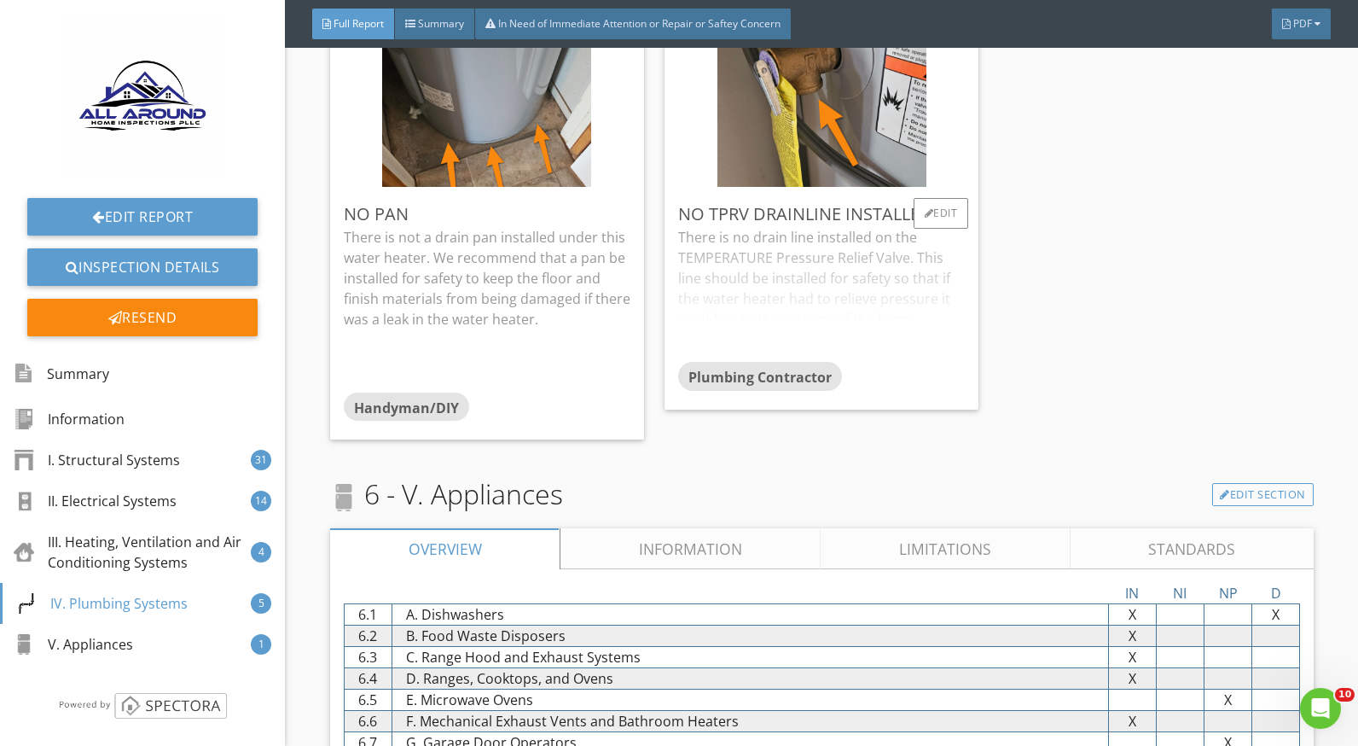
click at [683, 264] on div "There is no drain line installed on the TEMPERATURE Pressure Relief Valve. This…" at bounding box center [821, 294] width 287 height 135
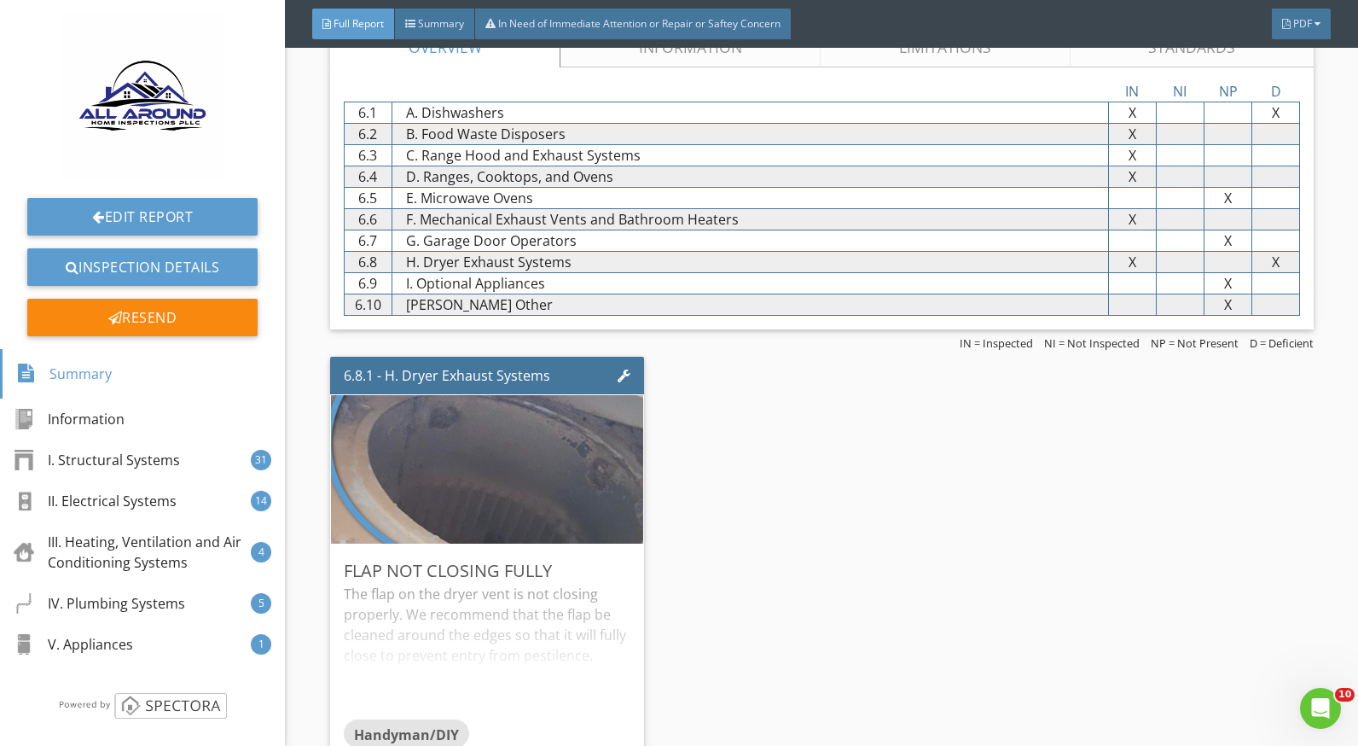
scroll to position [11631, 0]
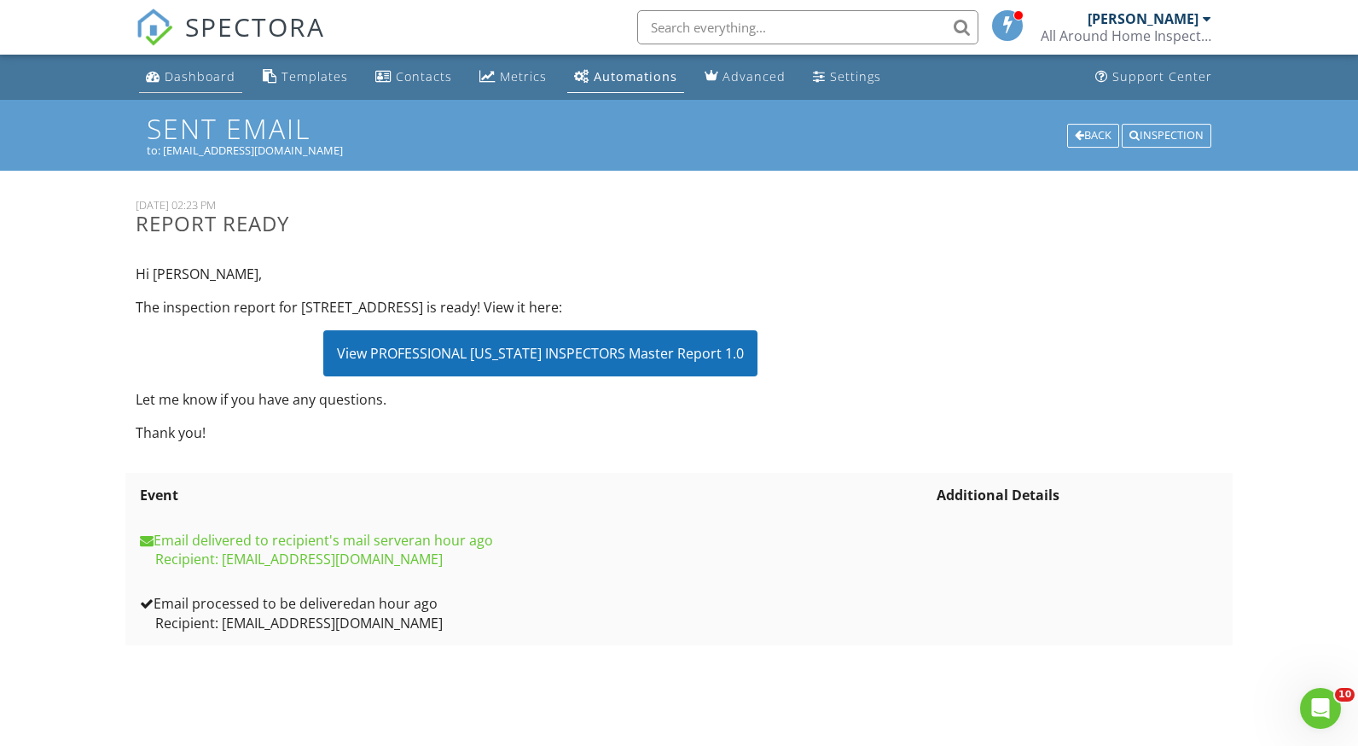
click at [198, 71] on div "Dashboard" at bounding box center [200, 76] width 71 height 16
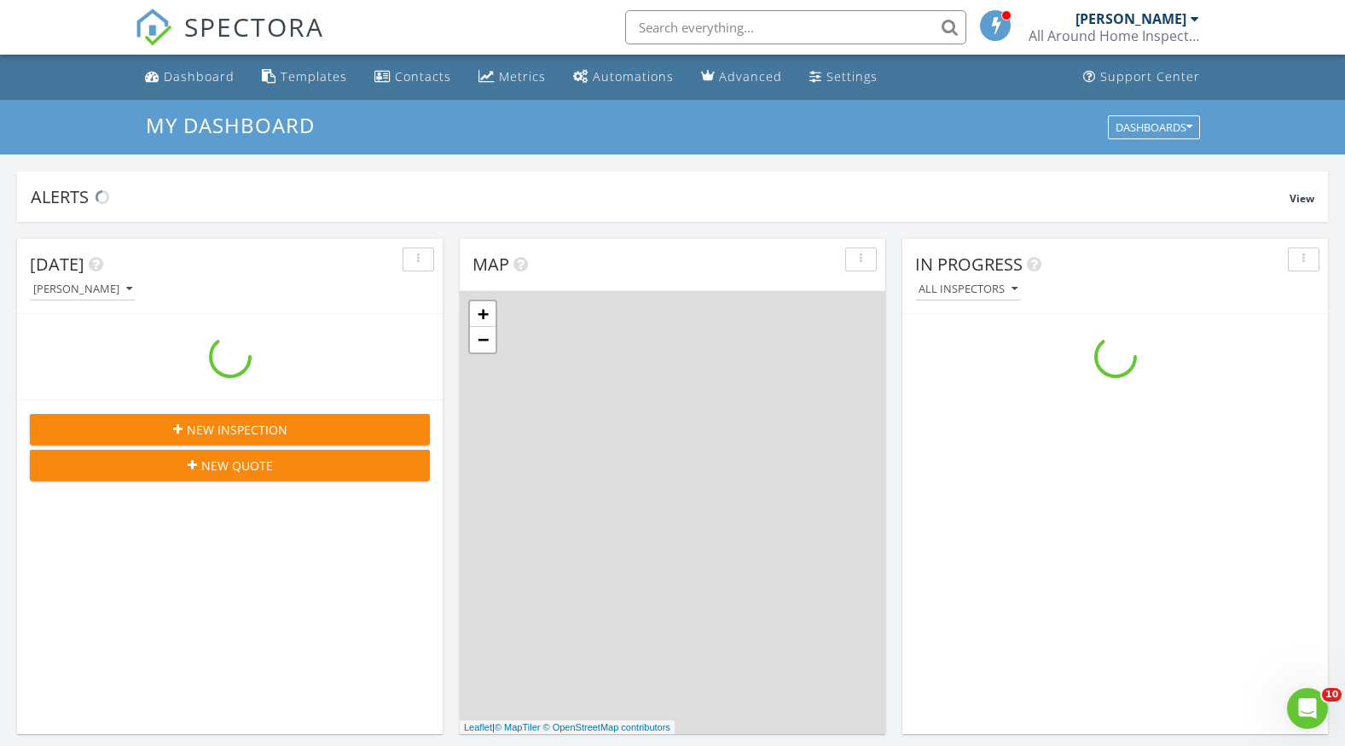
scroll to position [1579, 1372]
